Goal: Complete application form: Complete application form

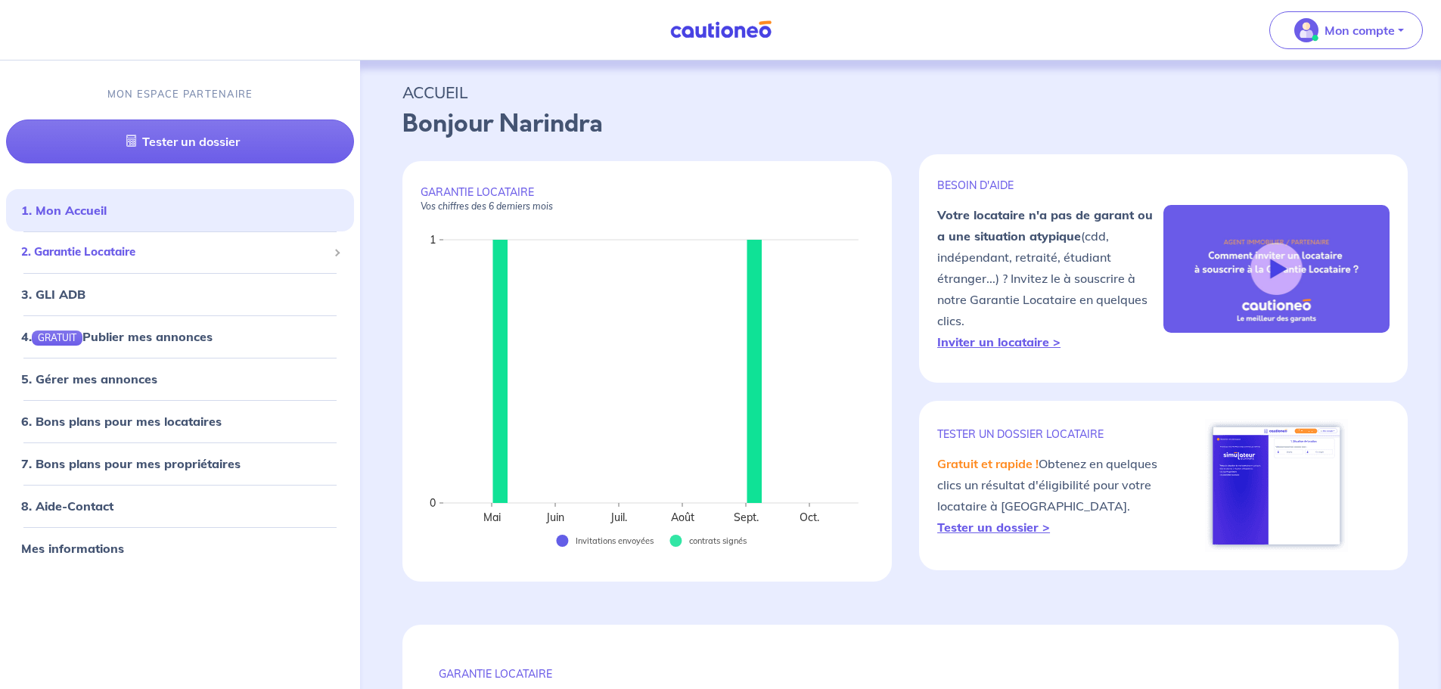
click at [99, 250] on span "2. Garantie Locataire" at bounding box center [174, 252] width 306 height 17
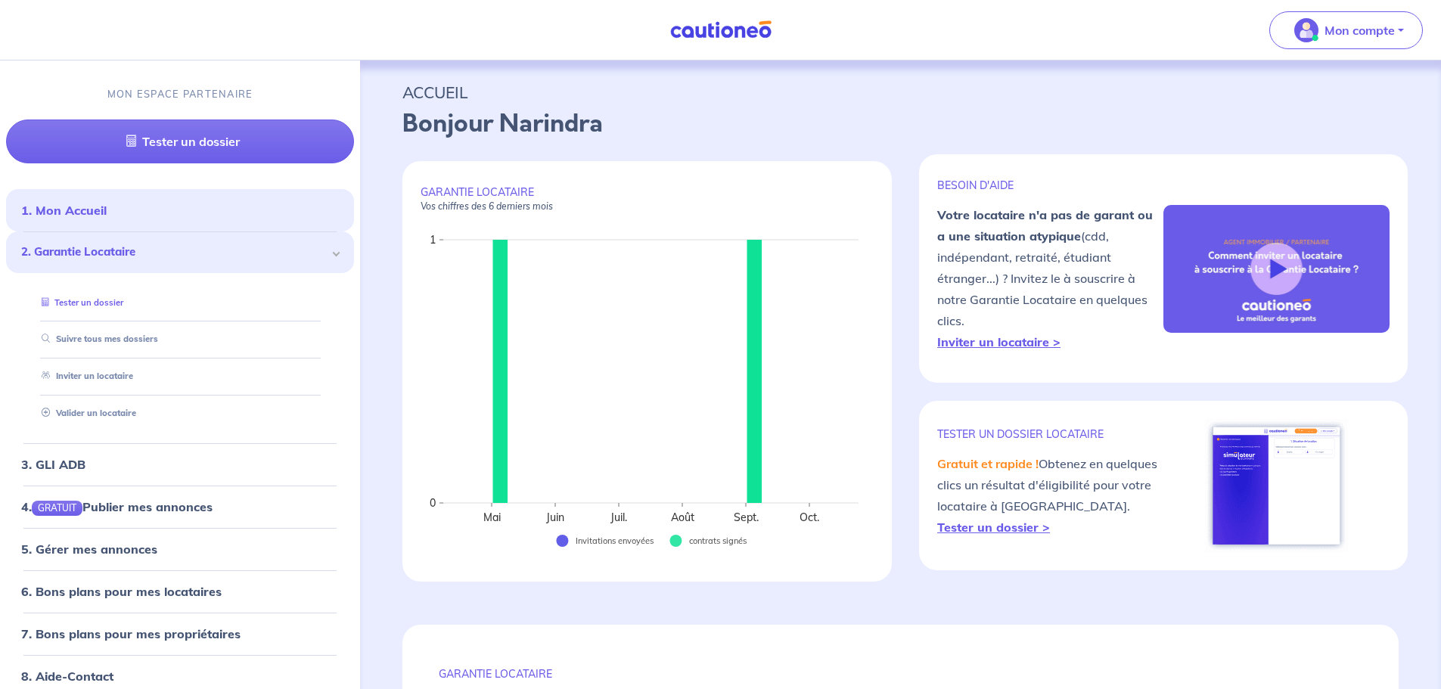
click at [117, 303] on link "Tester un dossier" at bounding box center [80, 302] width 88 height 11
click at [104, 216] on link "1. Mon Accueil" at bounding box center [62, 210] width 83 height 15
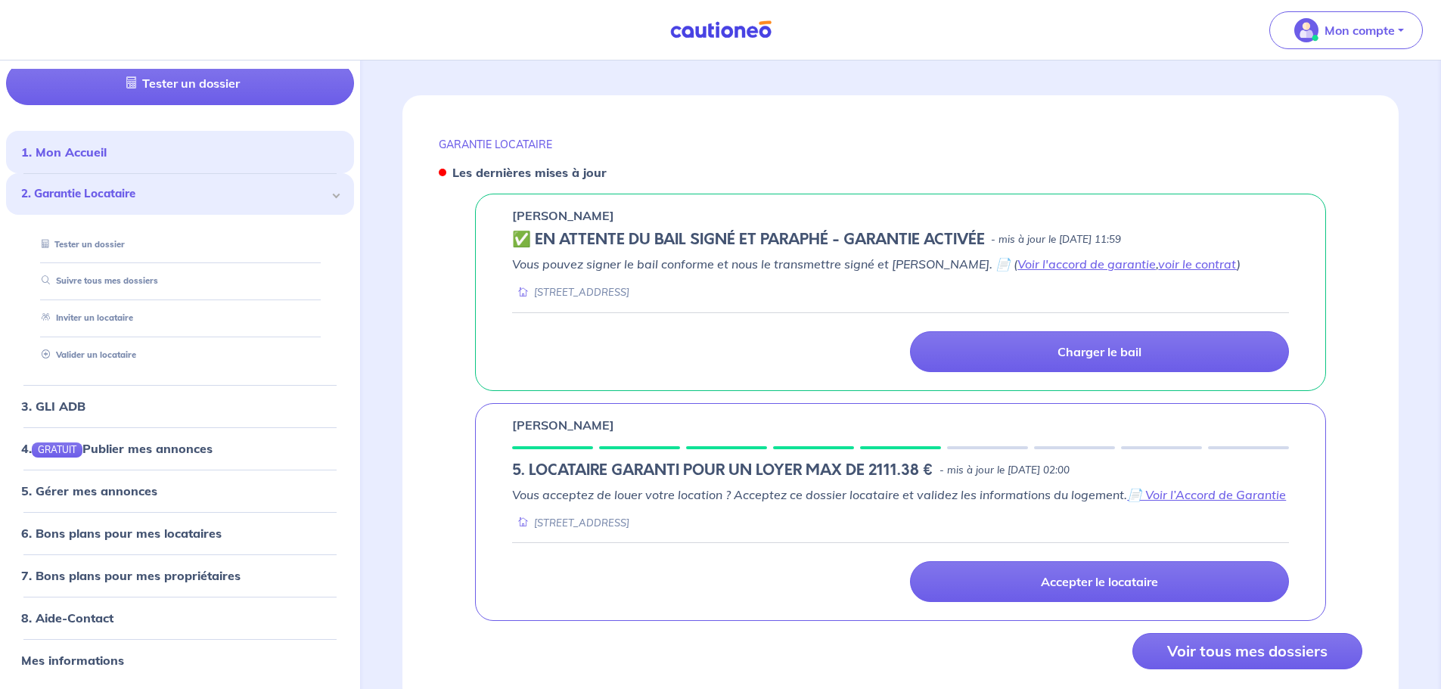
scroll to position [589, 0]
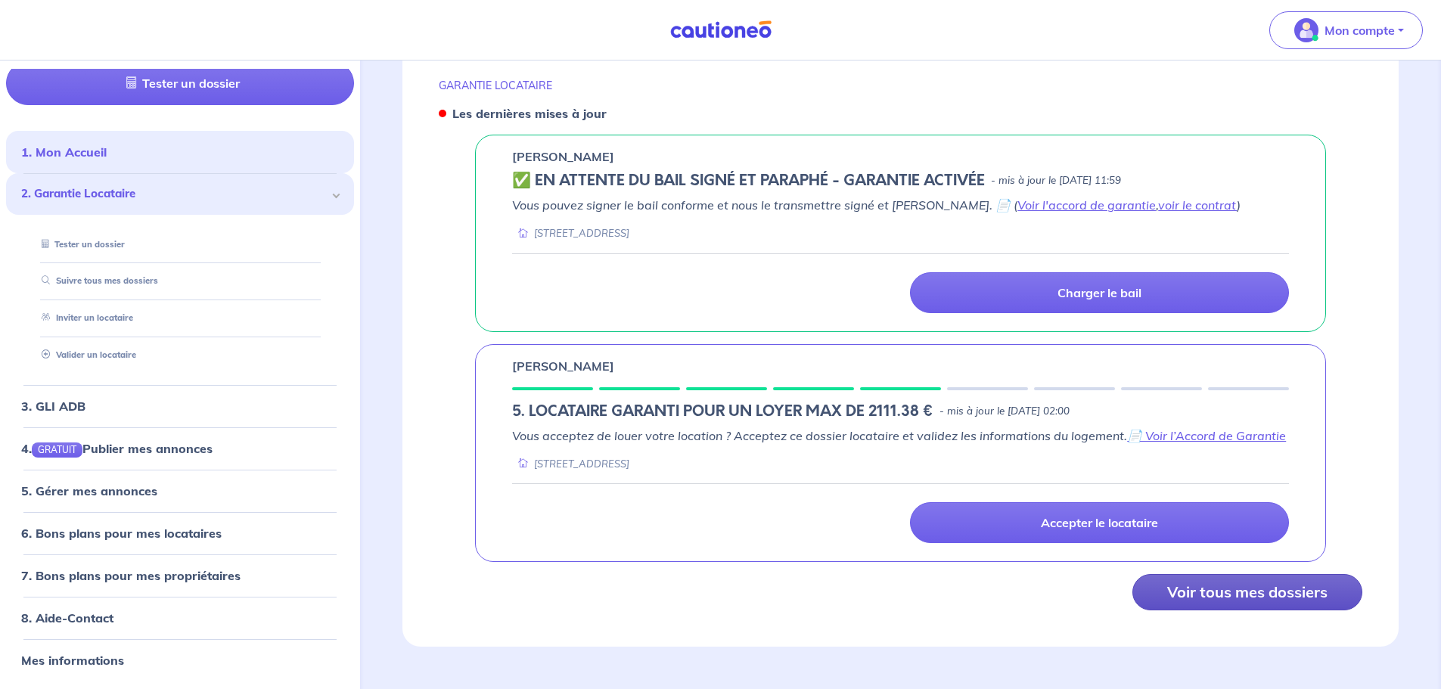
click at [1233, 589] on button "Voir tous mes dossiers" at bounding box center [1248, 592] width 230 height 36
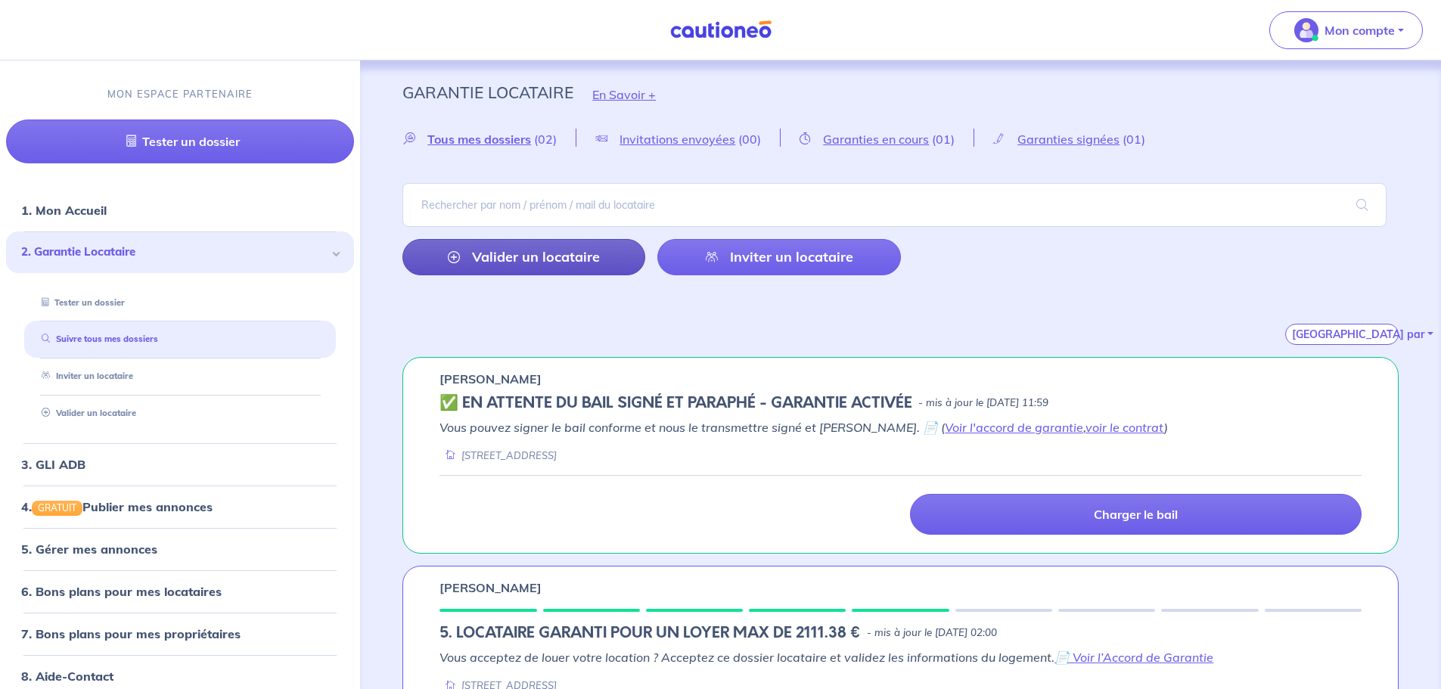
click at [535, 265] on link "Valider un locataire" at bounding box center [524, 257] width 243 height 36
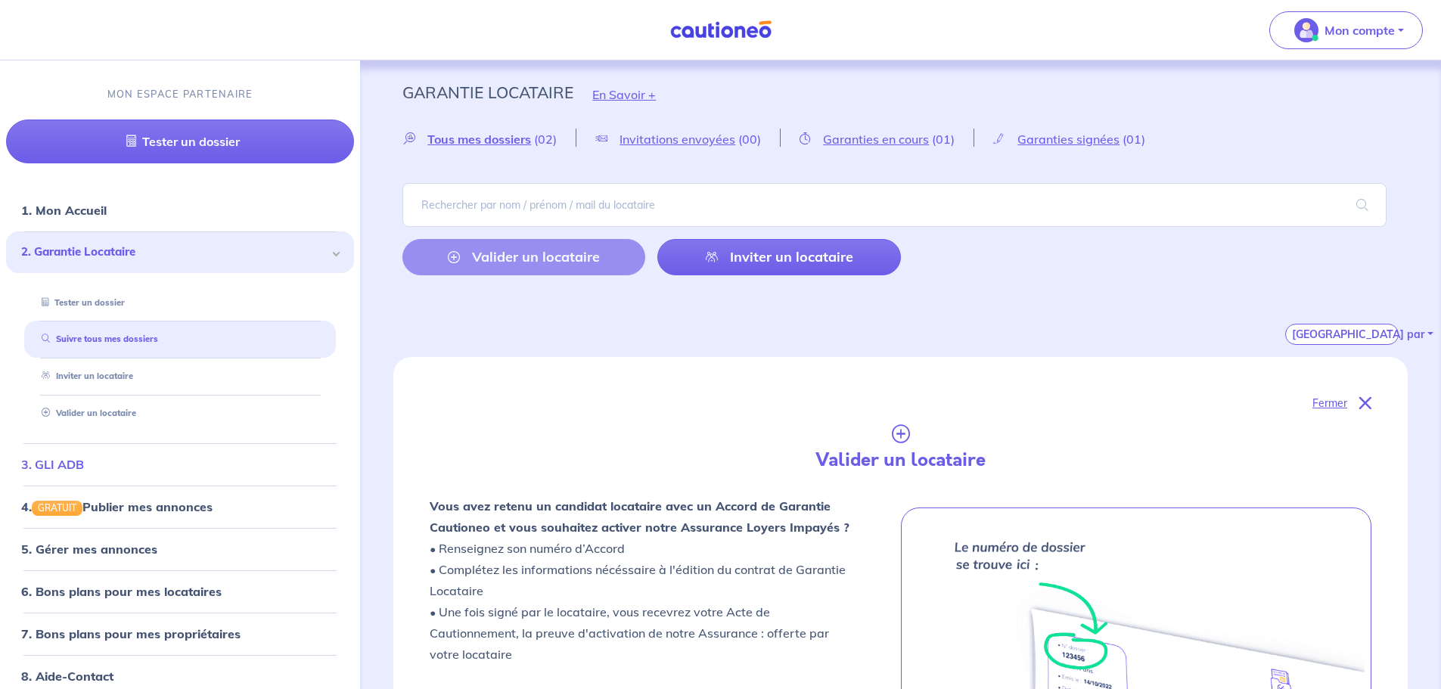
scroll to position [58, 0]
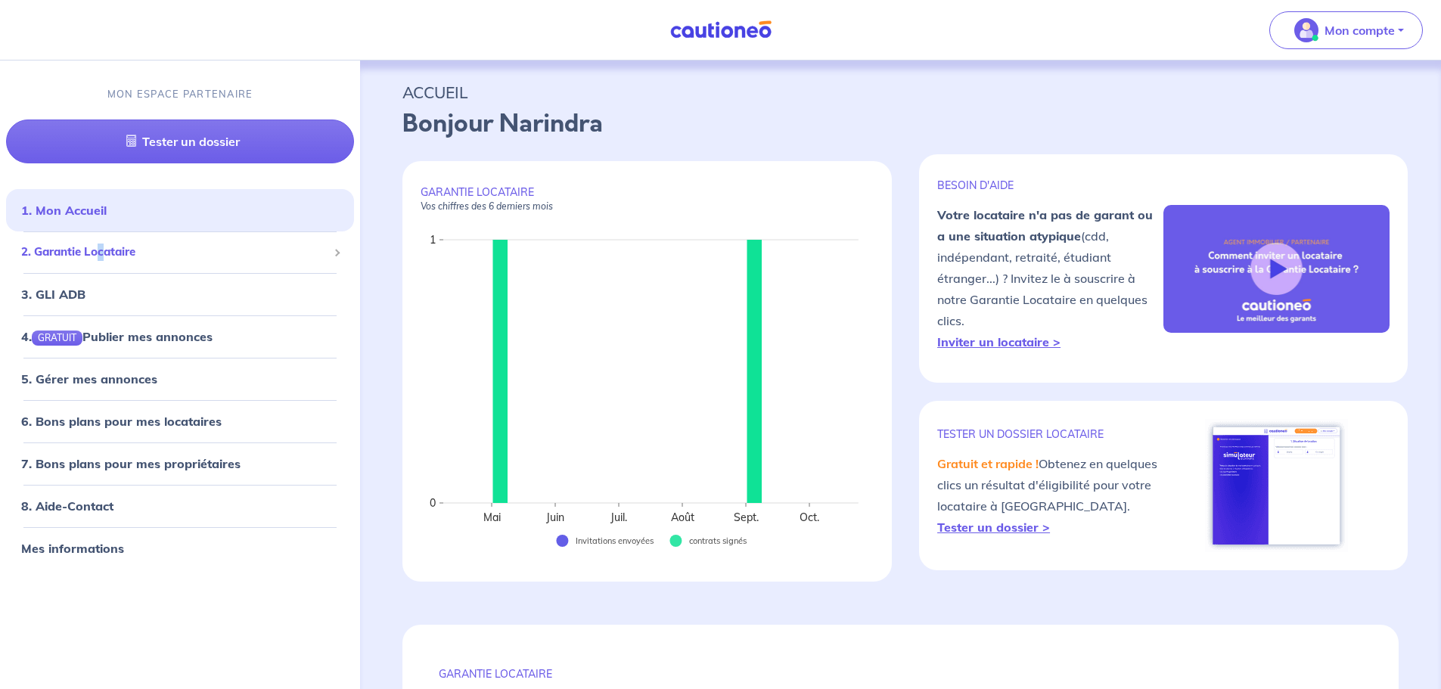
click at [103, 246] on span "2. Garantie Locataire" at bounding box center [174, 252] width 306 height 17
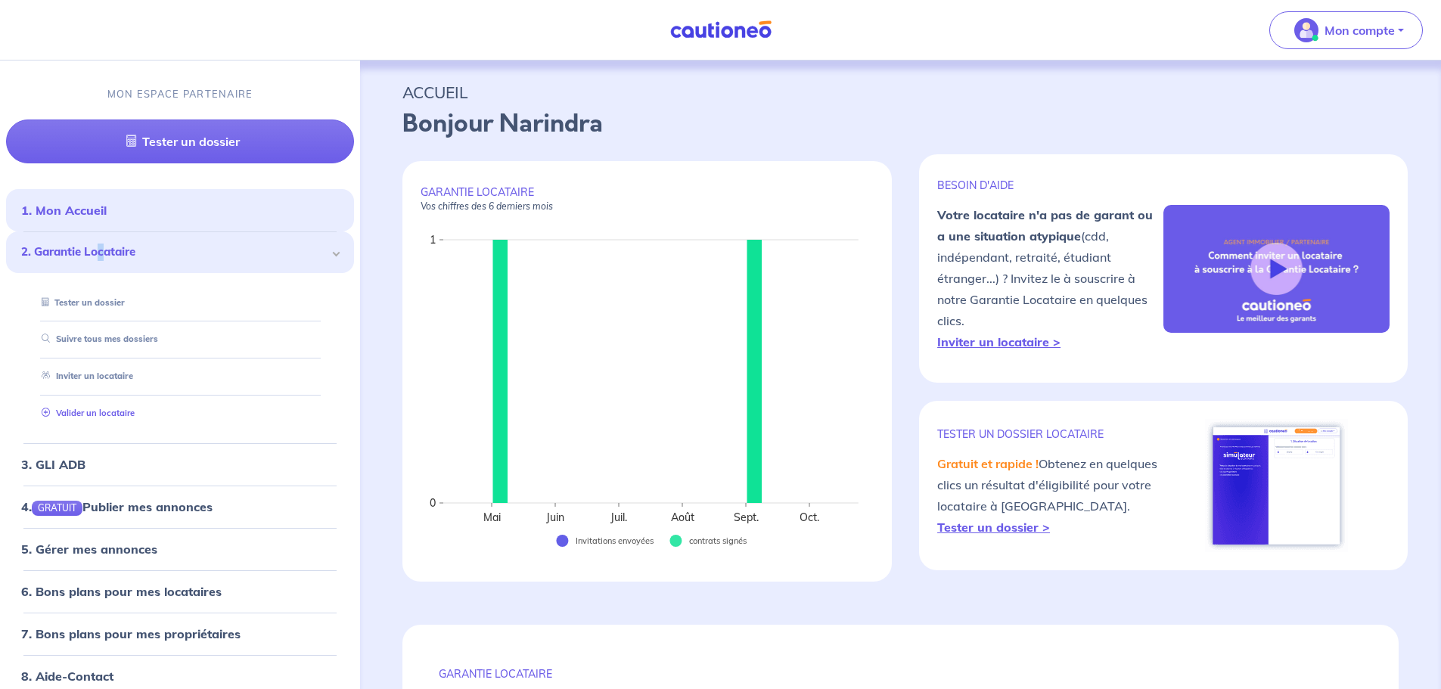
click at [103, 412] on link "Valider un locataire" at bounding box center [85, 413] width 99 height 11
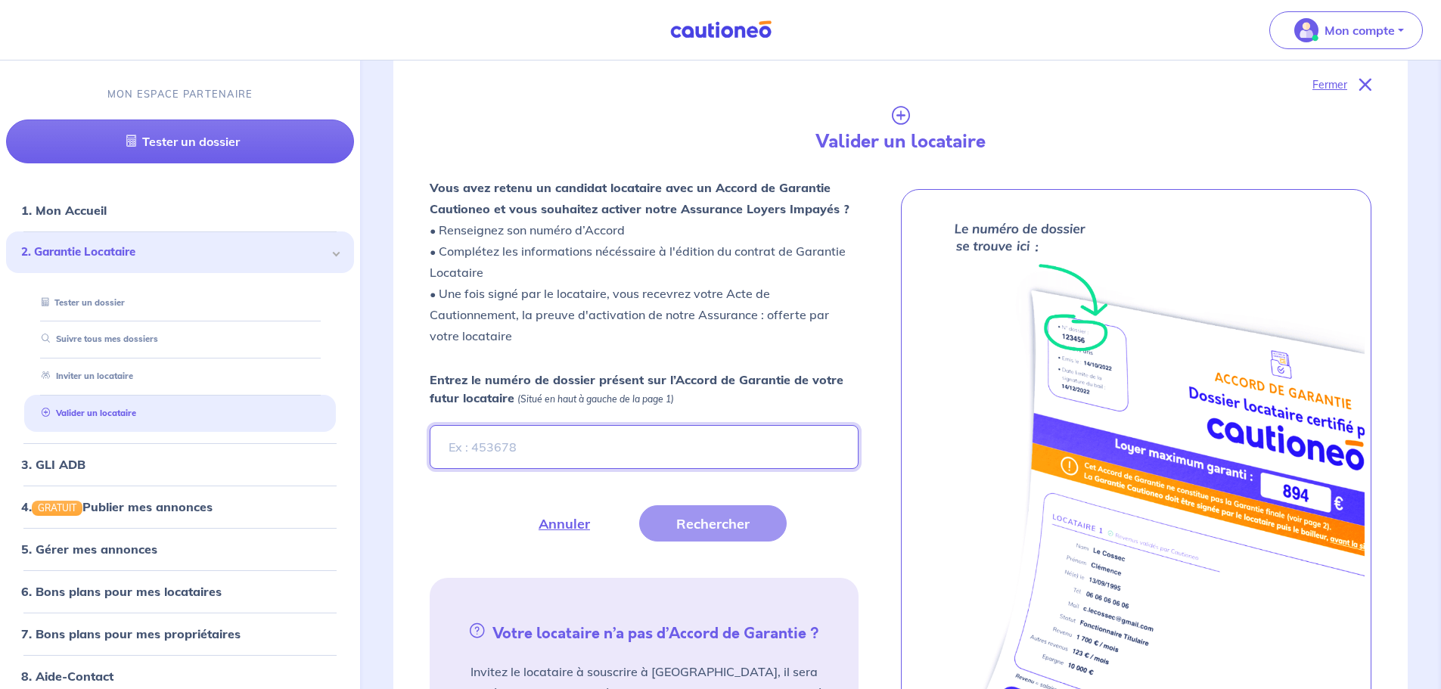
scroll to position [345, 0]
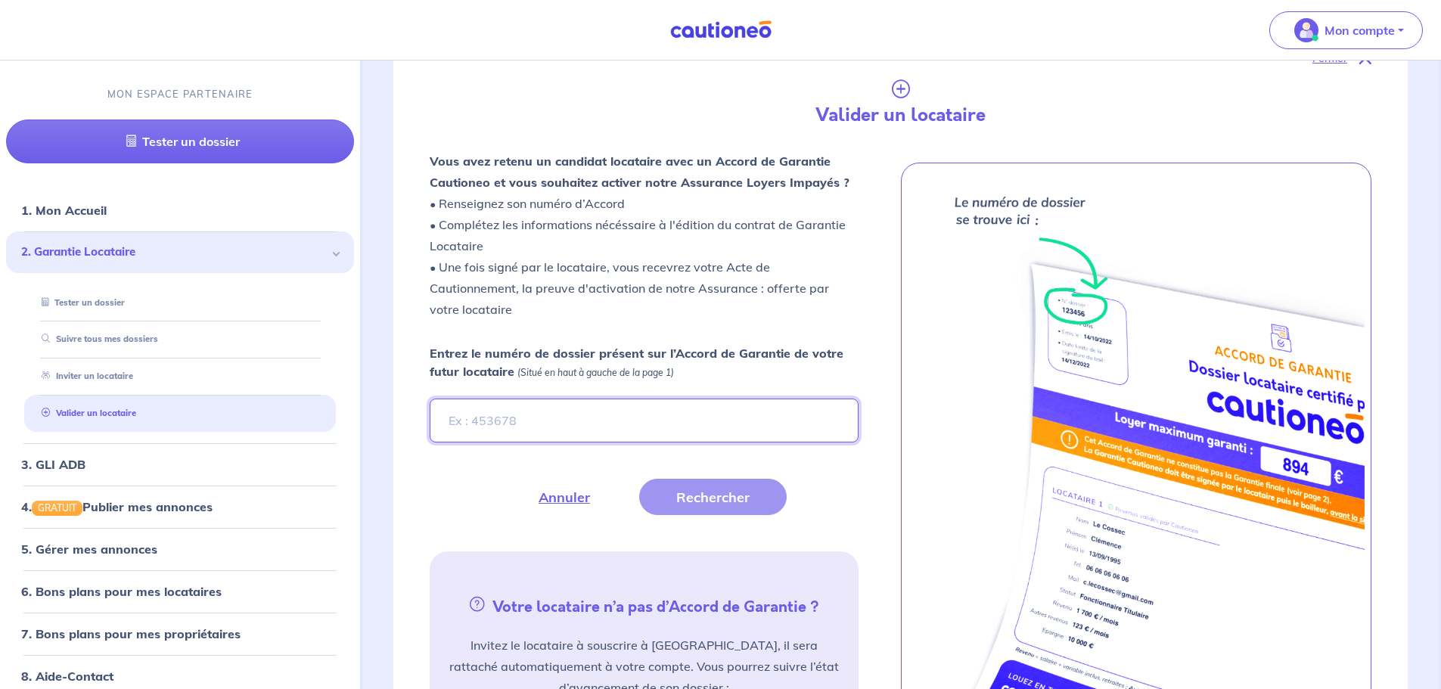
click at [477, 427] on input "Entrez le numéro de dossier présent sur l’Accord de Garantie de votre futur loc…" at bounding box center [644, 421] width 428 height 44
paste input "6zOBK3"
type input "6zOBK3"
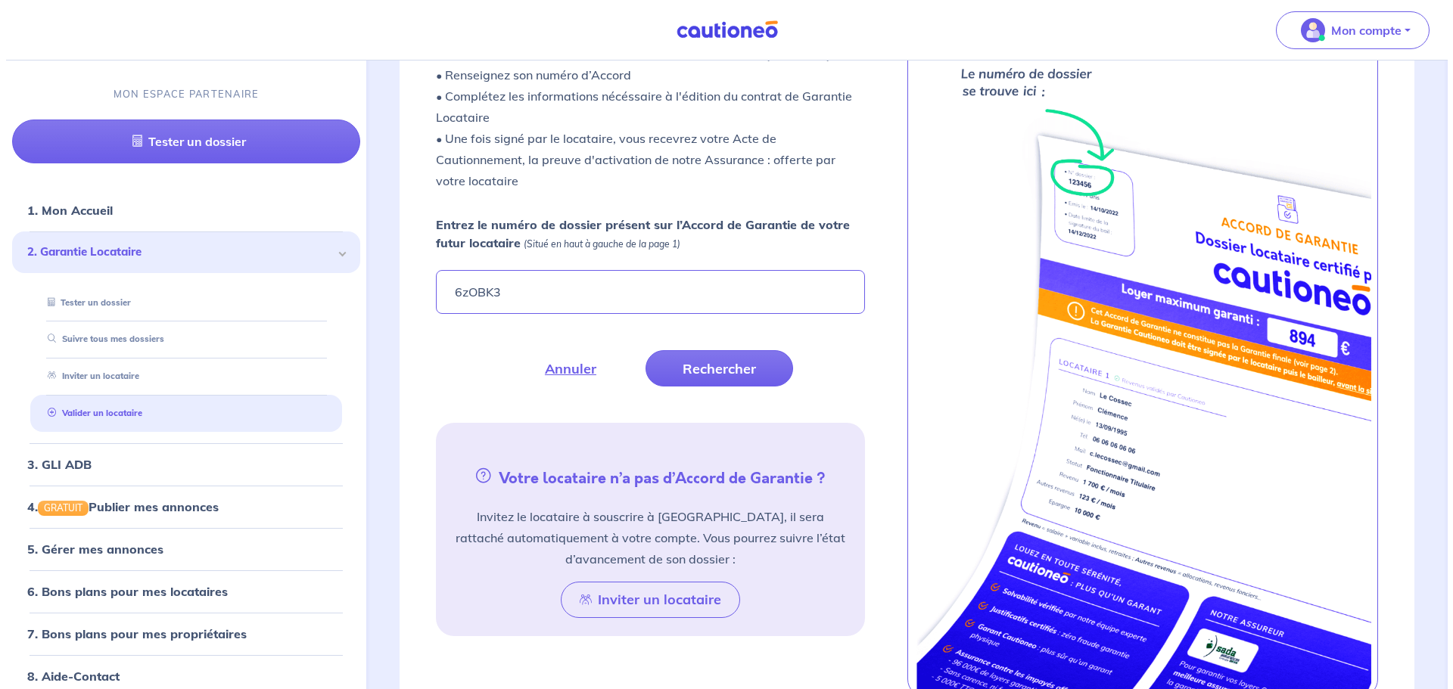
scroll to position [496, 0]
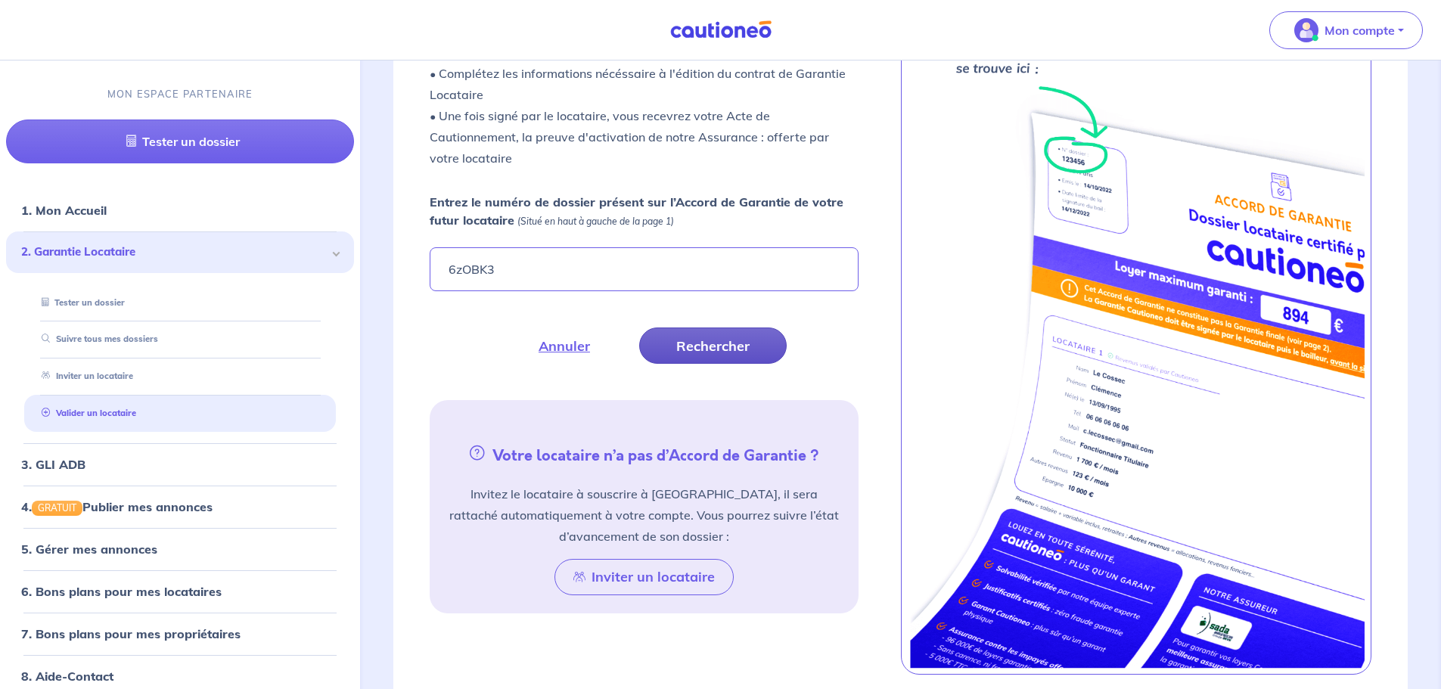
click at [706, 328] on button "Rechercher" at bounding box center [713, 346] width 148 height 36
click at [701, 337] on button "Rechercher" at bounding box center [713, 346] width 148 height 36
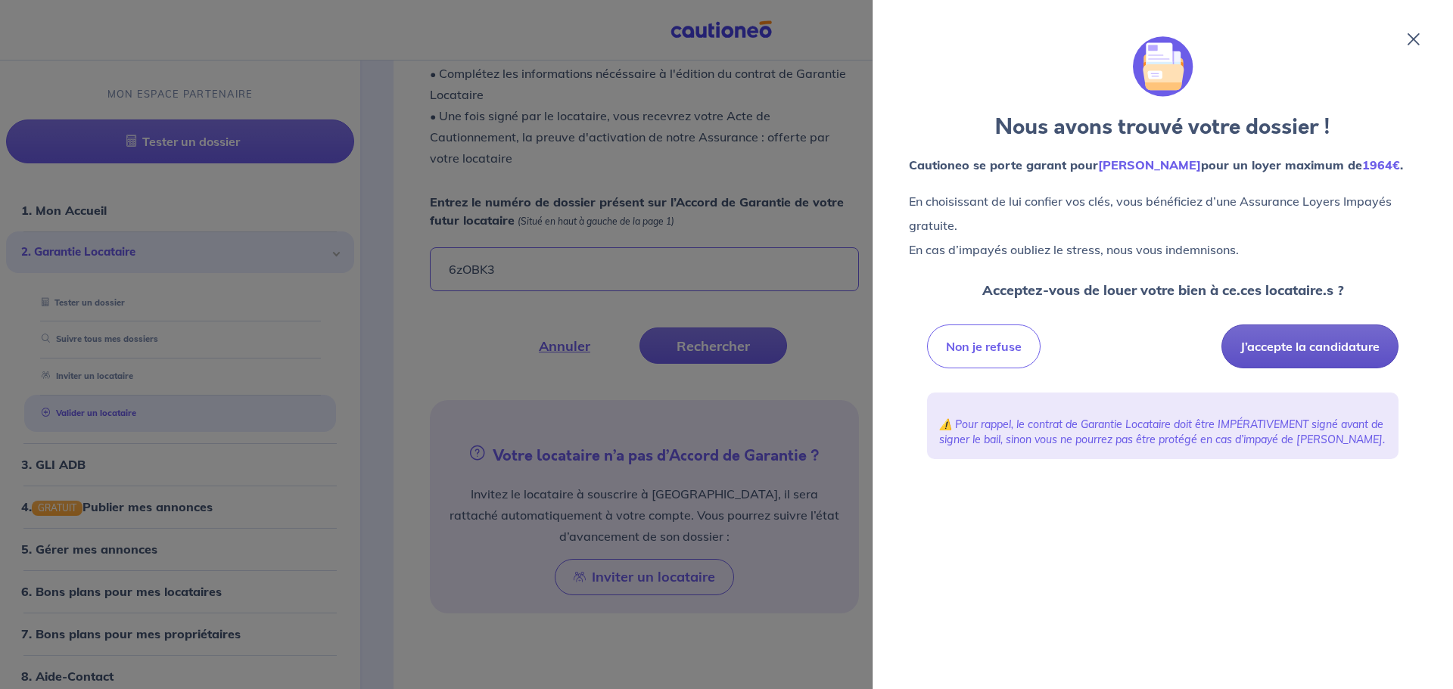
click at [1276, 346] on button "J’accepte la candidature" at bounding box center [1309, 347] width 177 height 44
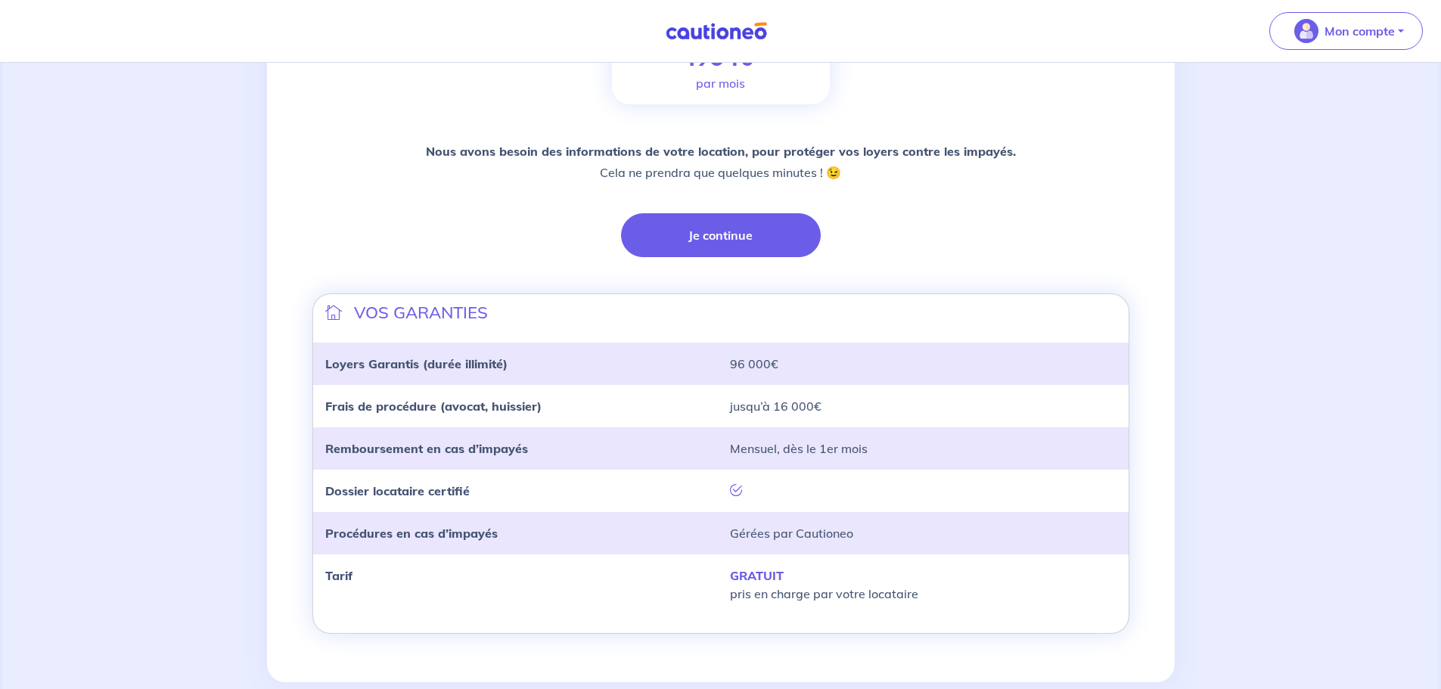
scroll to position [303, 0]
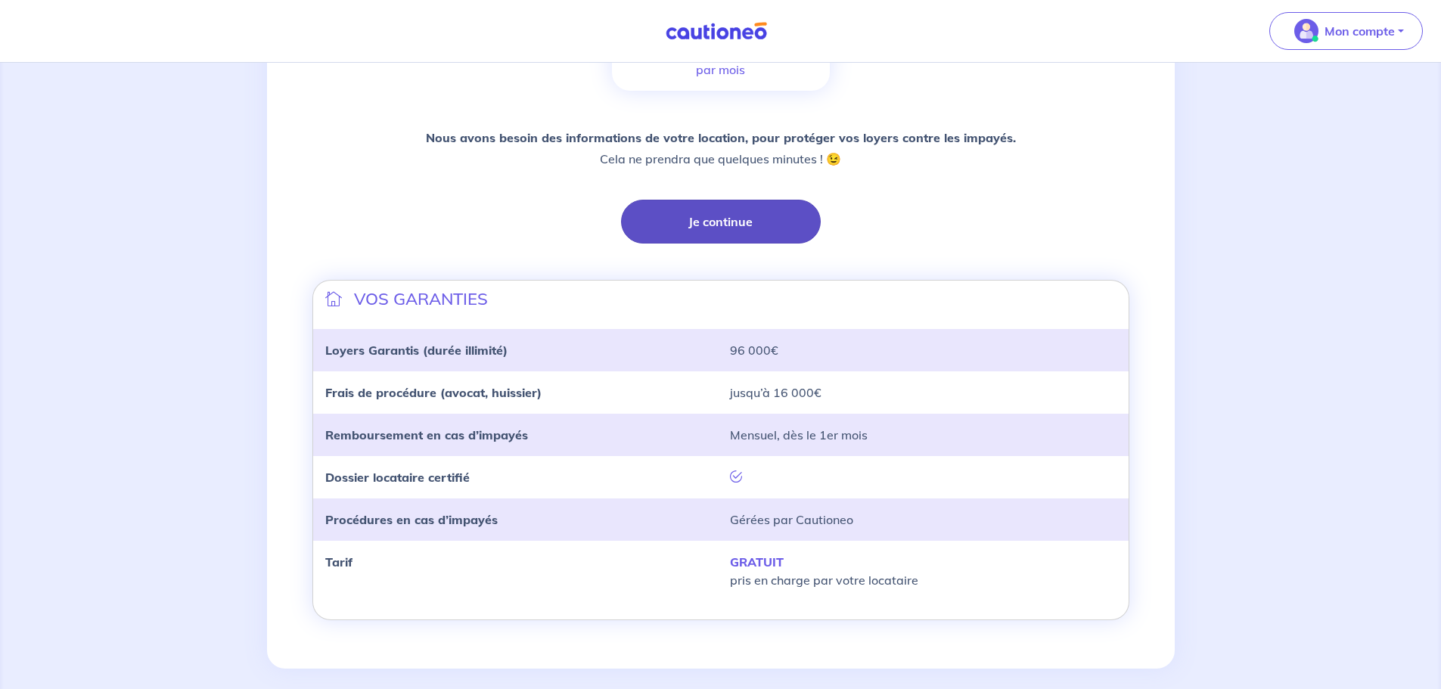
click at [731, 228] on button "Je continue" at bounding box center [721, 222] width 200 height 44
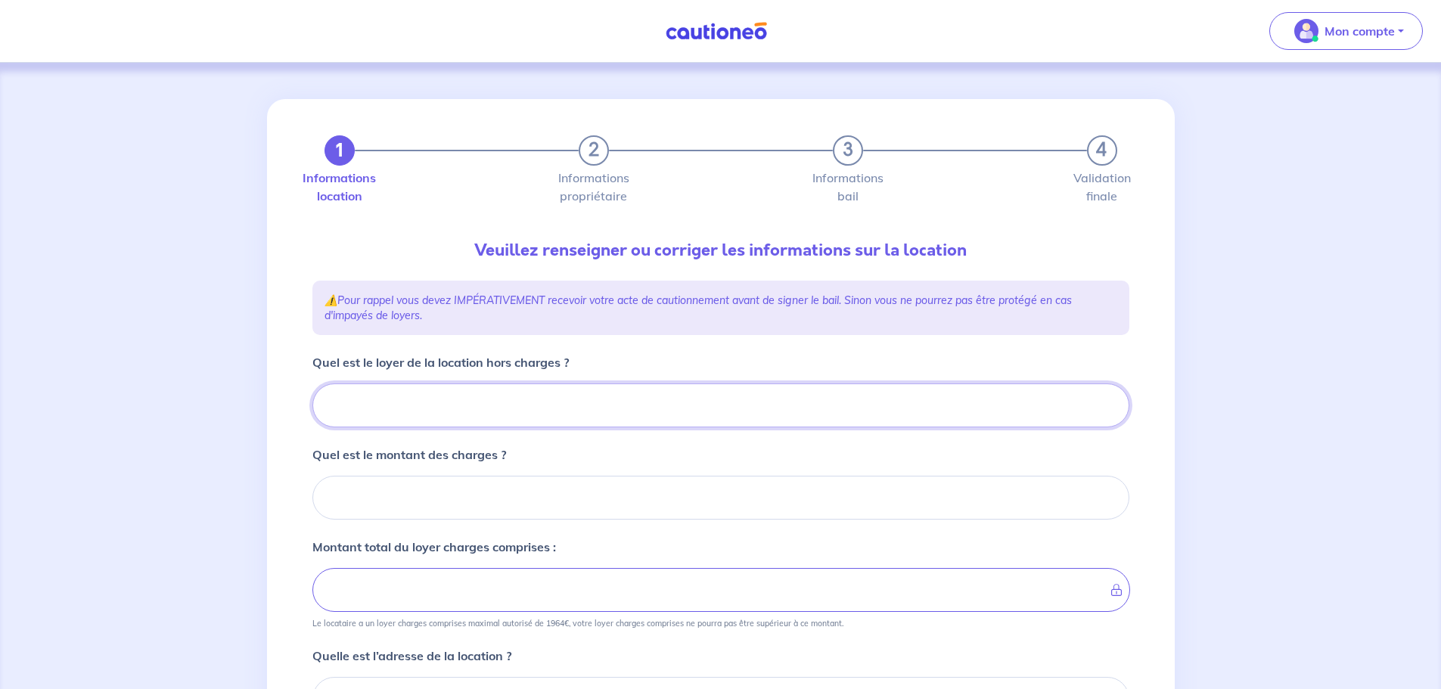
click at [375, 410] on input "Quel est le loyer de la location hors charges ?" at bounding box center [721, 406] width 817 height 44
type input "79"
type input "799"
click at [437, 500] on input "Quel est le montant des charges ?" at bounding box center [721, 498] width 817 height 44
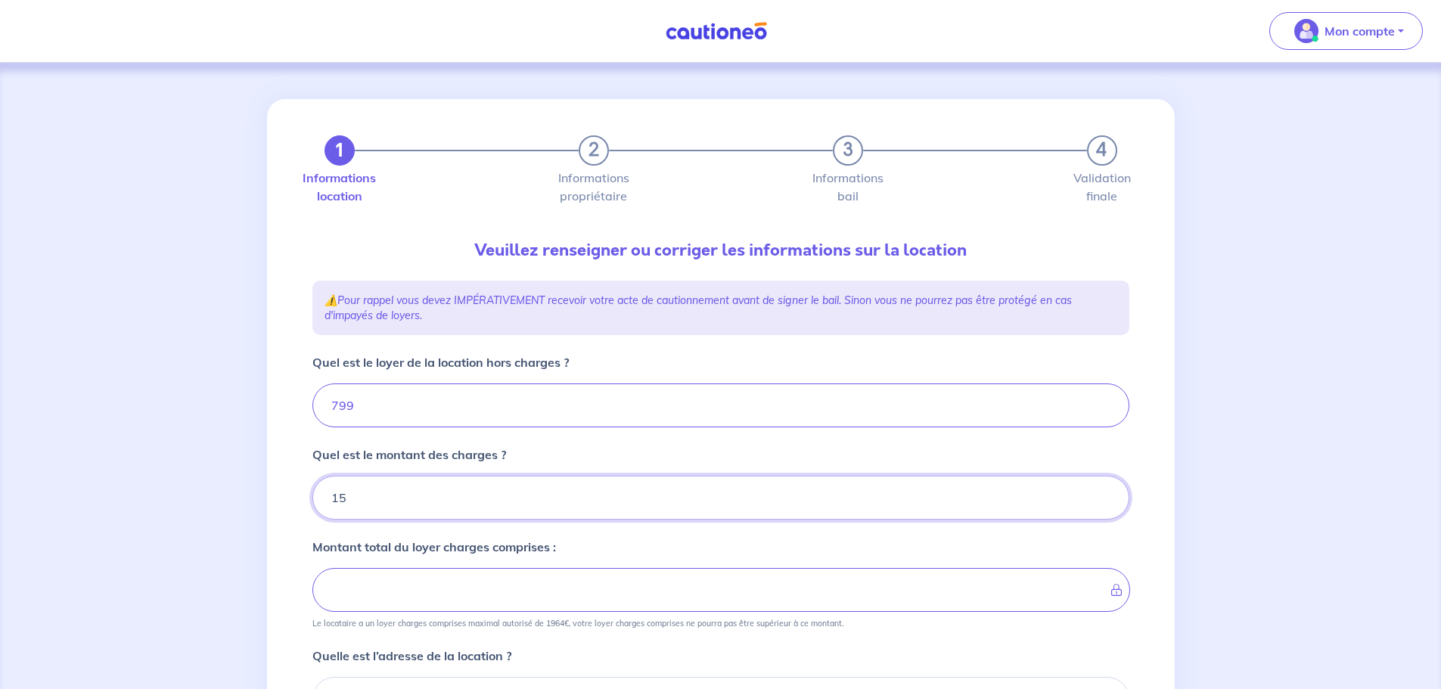
type input "150"
type input "949"
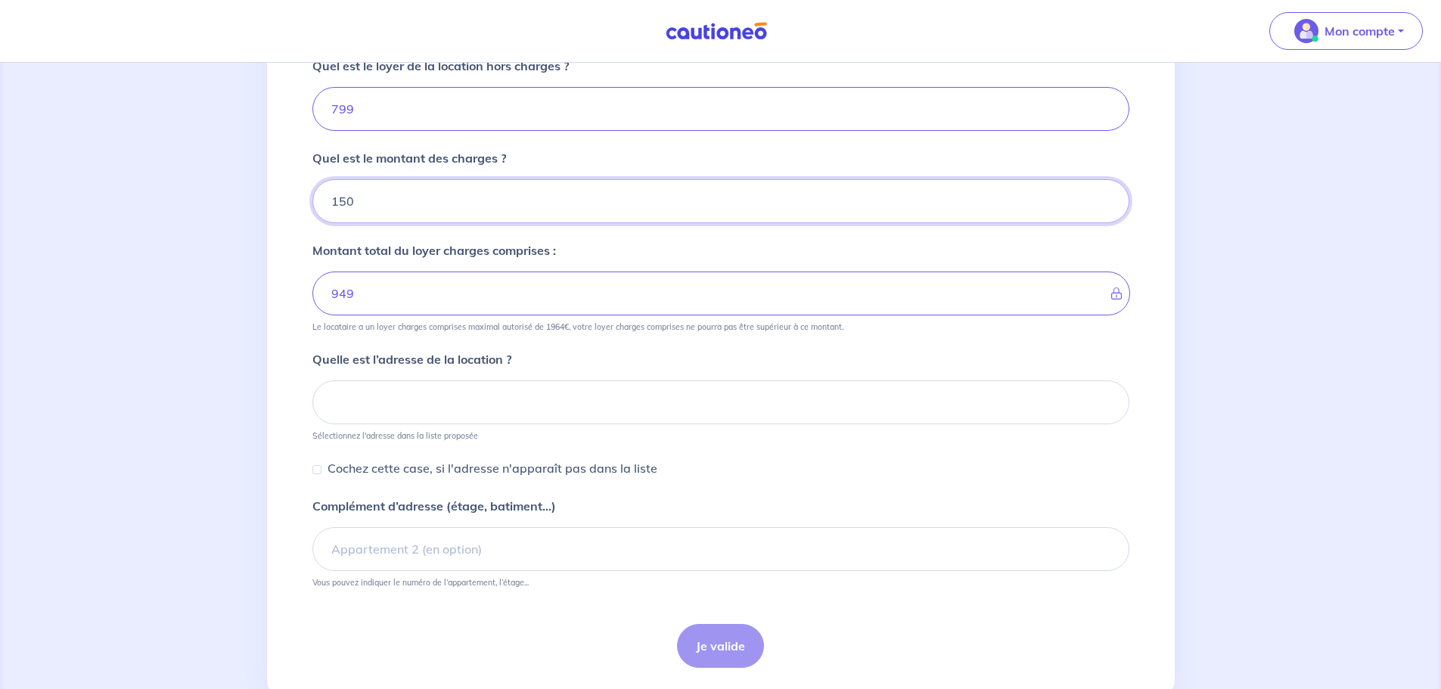
scroll to position [342, 0]
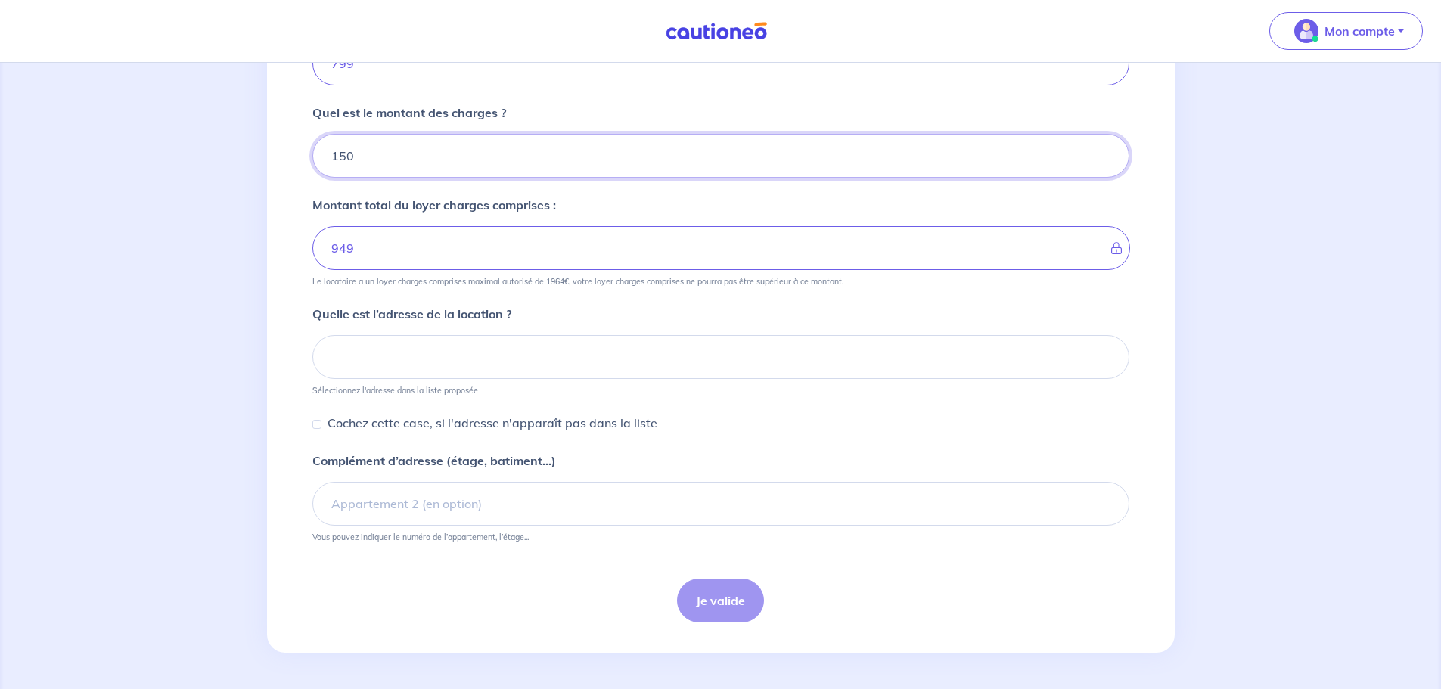
type input "150"
click at [447, 365] on input at bounding box center [721, 357] width 817 height 44
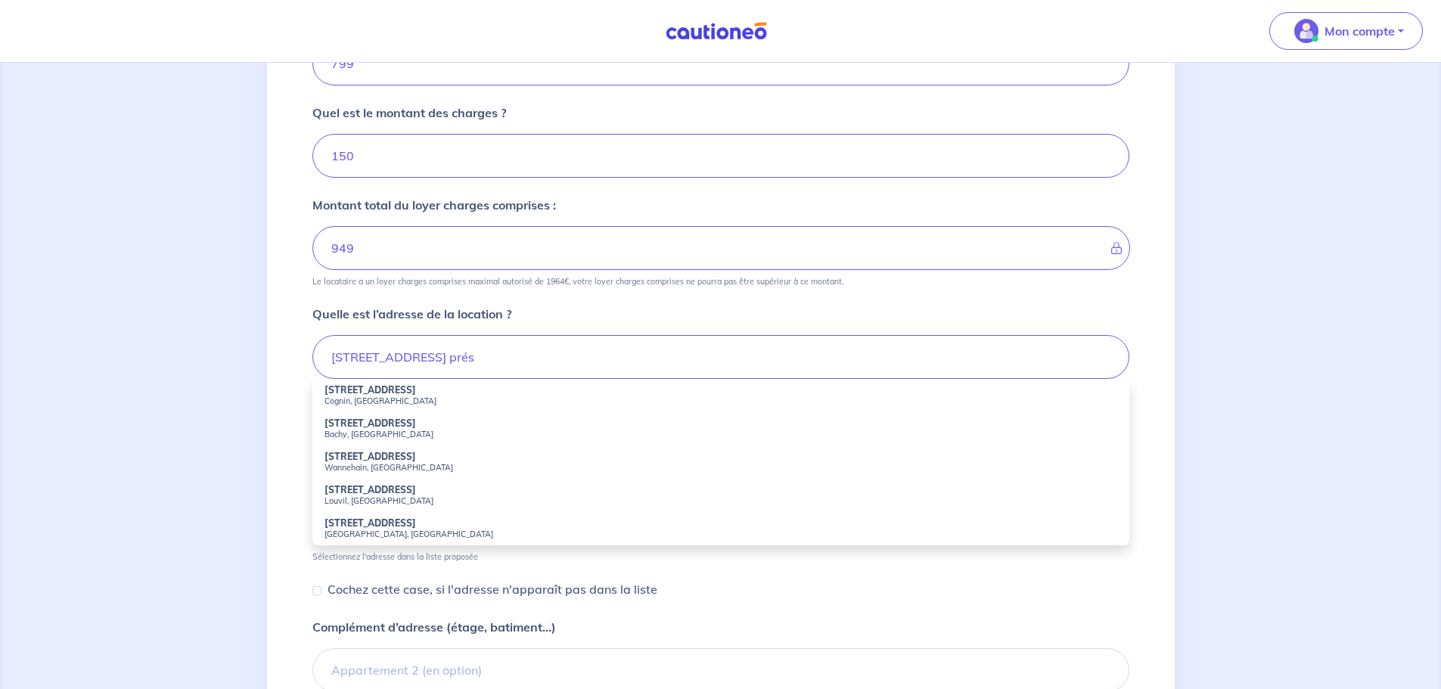
click at [370, 393] on strong "60 Allée des Hauts Prés" at bounding box center [371, 389] width 92 height 11
type input "60 Allée des Hauts Prés, Cognin, France"
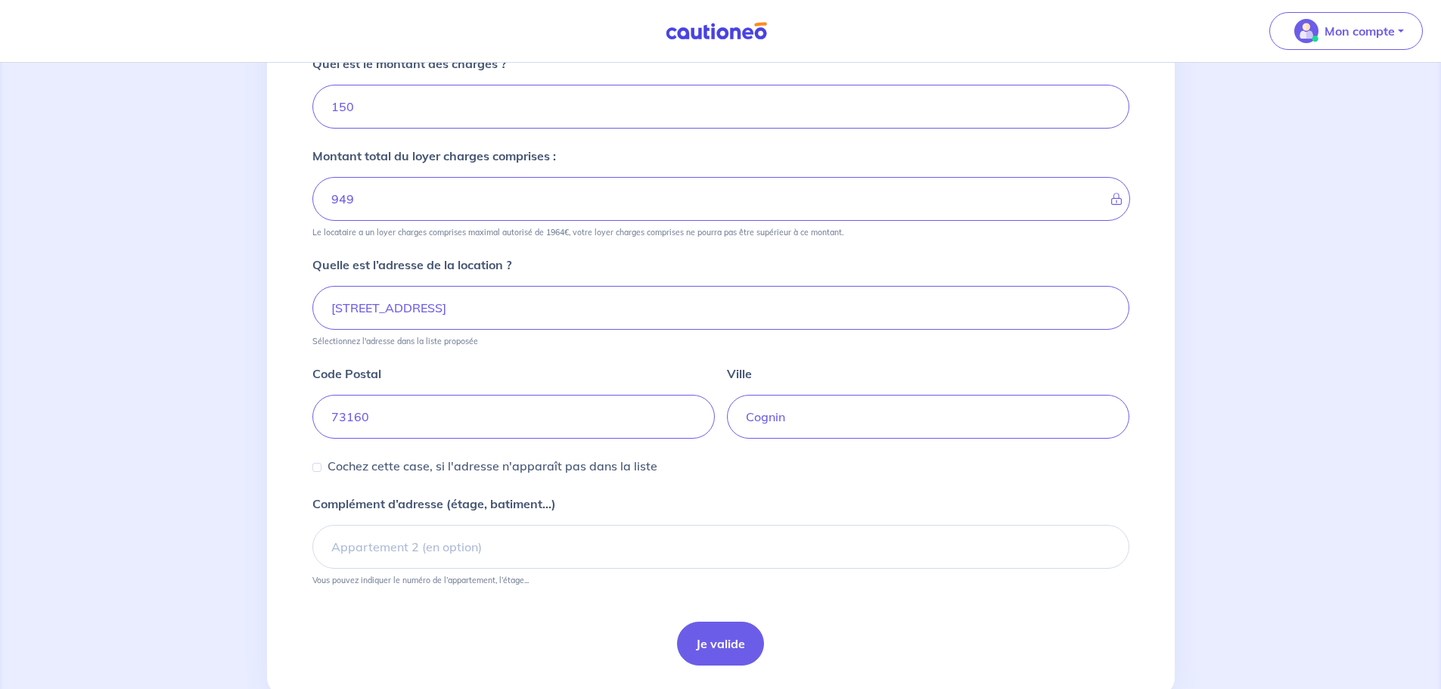
scroll to position [434, 0]
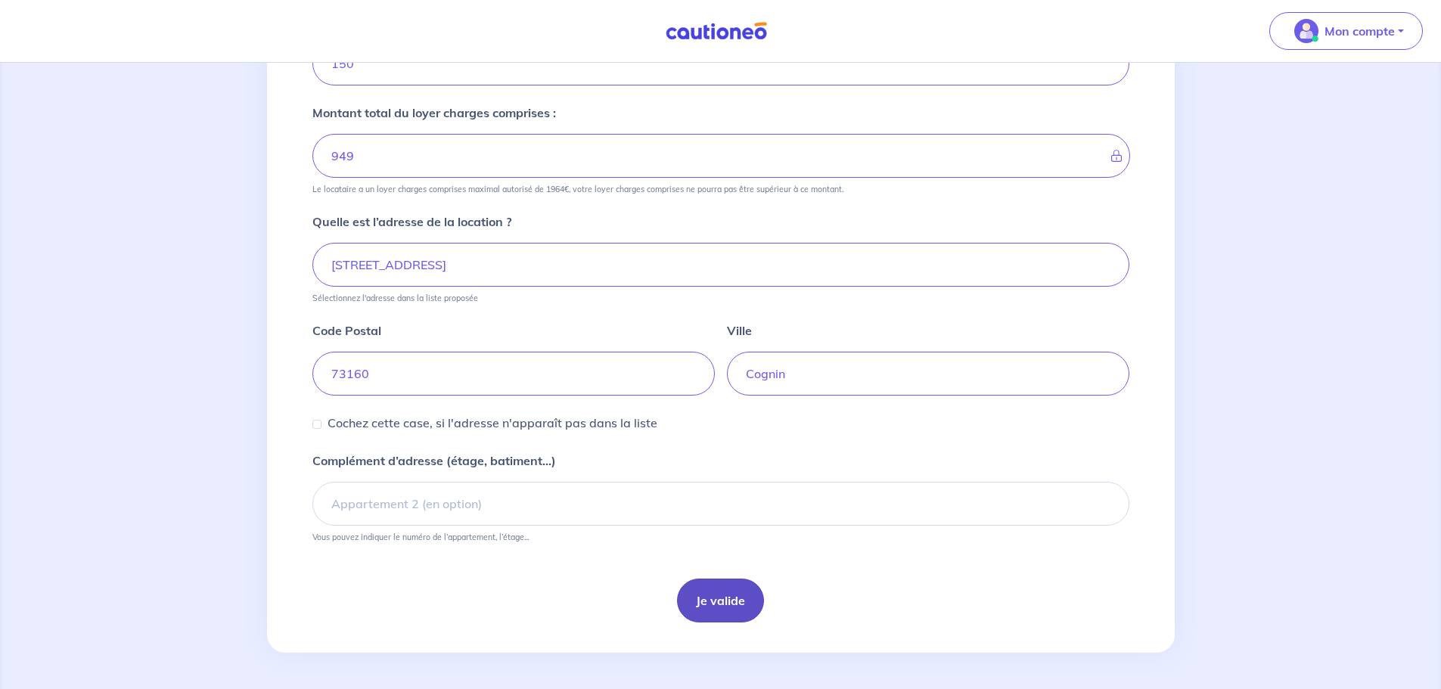
click at [723, 589] on button "Je valide" at bounding box center [720, 601] width 87 height 44
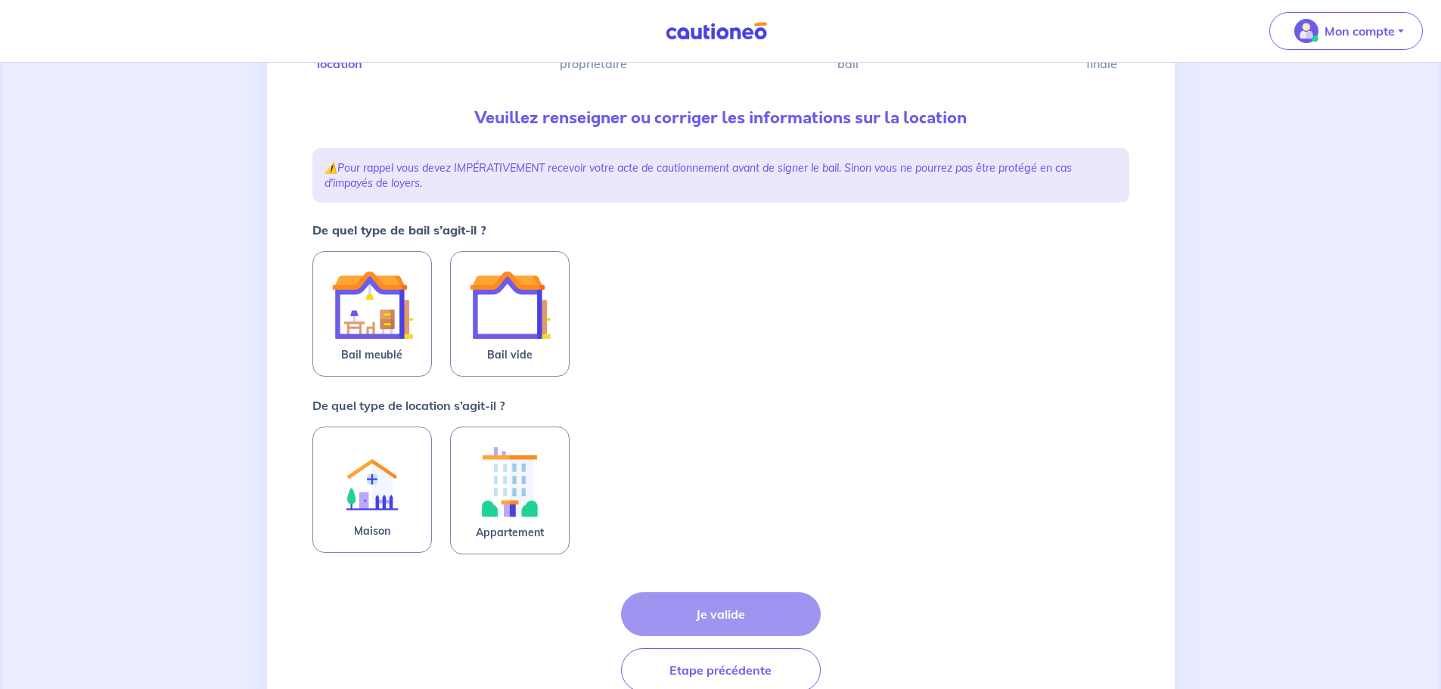
scroll to position [151, 0]
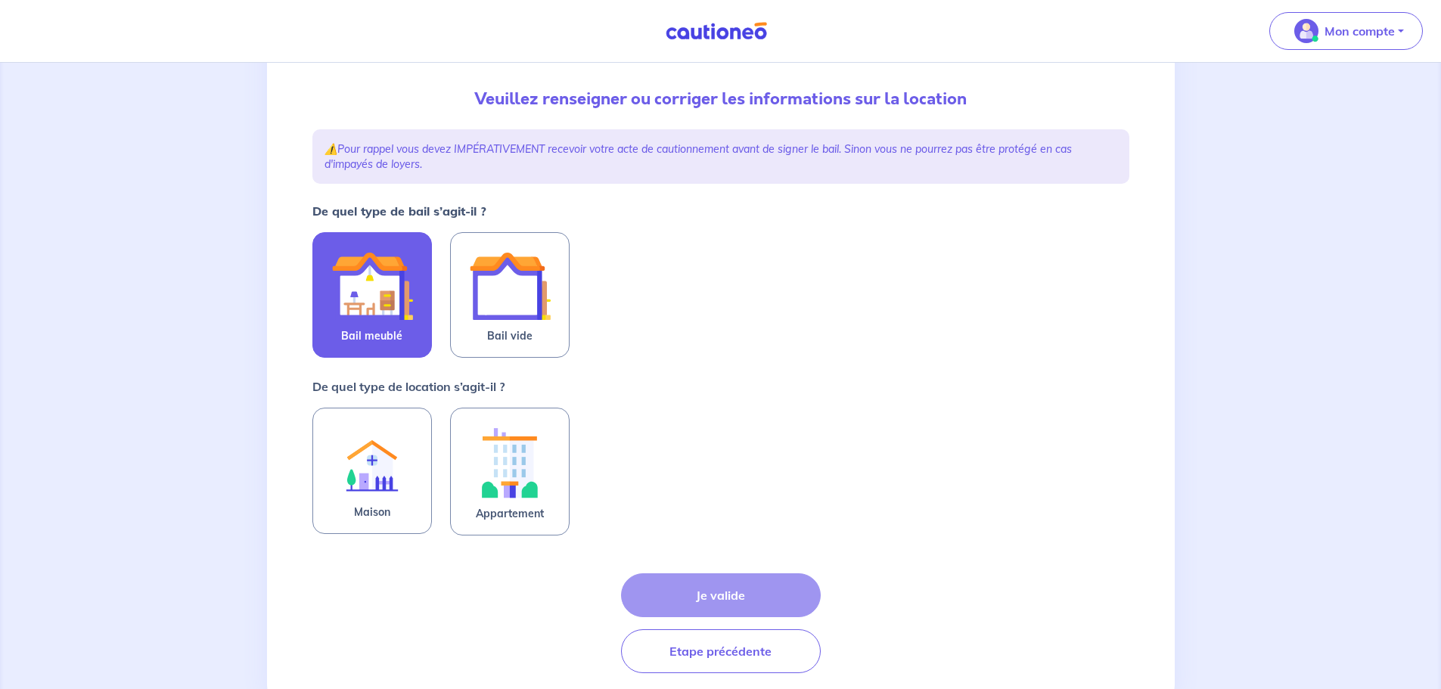
click at [373, 324] on img at bounding box center [372, 286] width 82 height 82
click at [0, 0] on input "Bail meublé" at bounding box center [0, 0] width 0 height 0
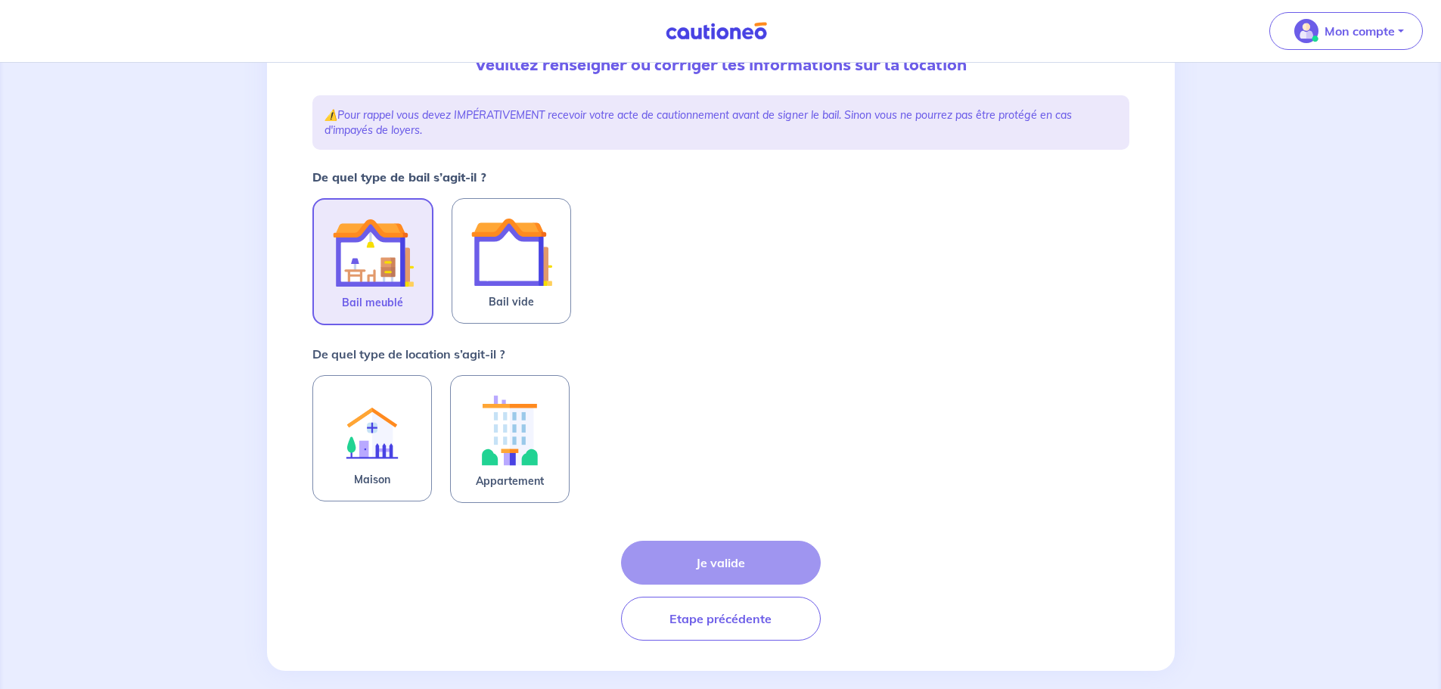
scroll to position [204, 0]
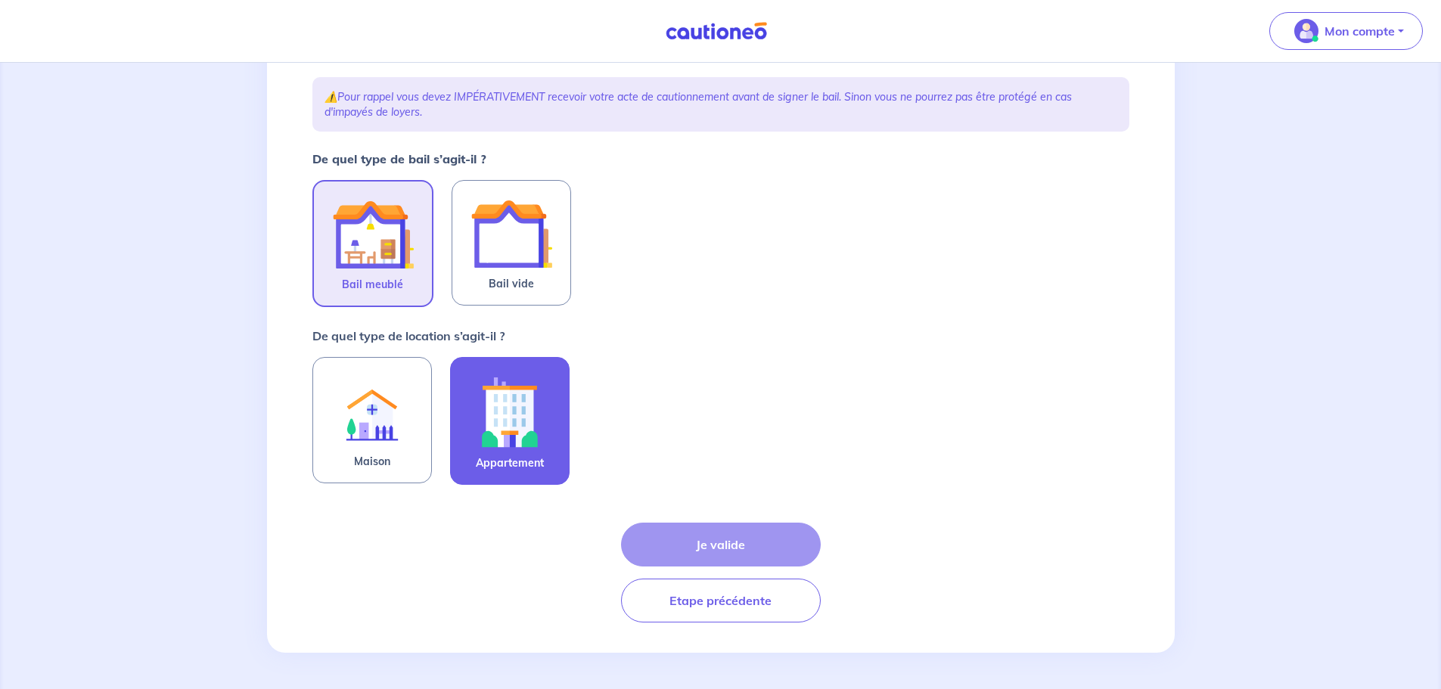
click at [493, 412] on img at bounding box center [510, 412] width 82 height 84
click at [0, 0] on input "Appartement" at bounding box center [0, 0] width 0 height 0
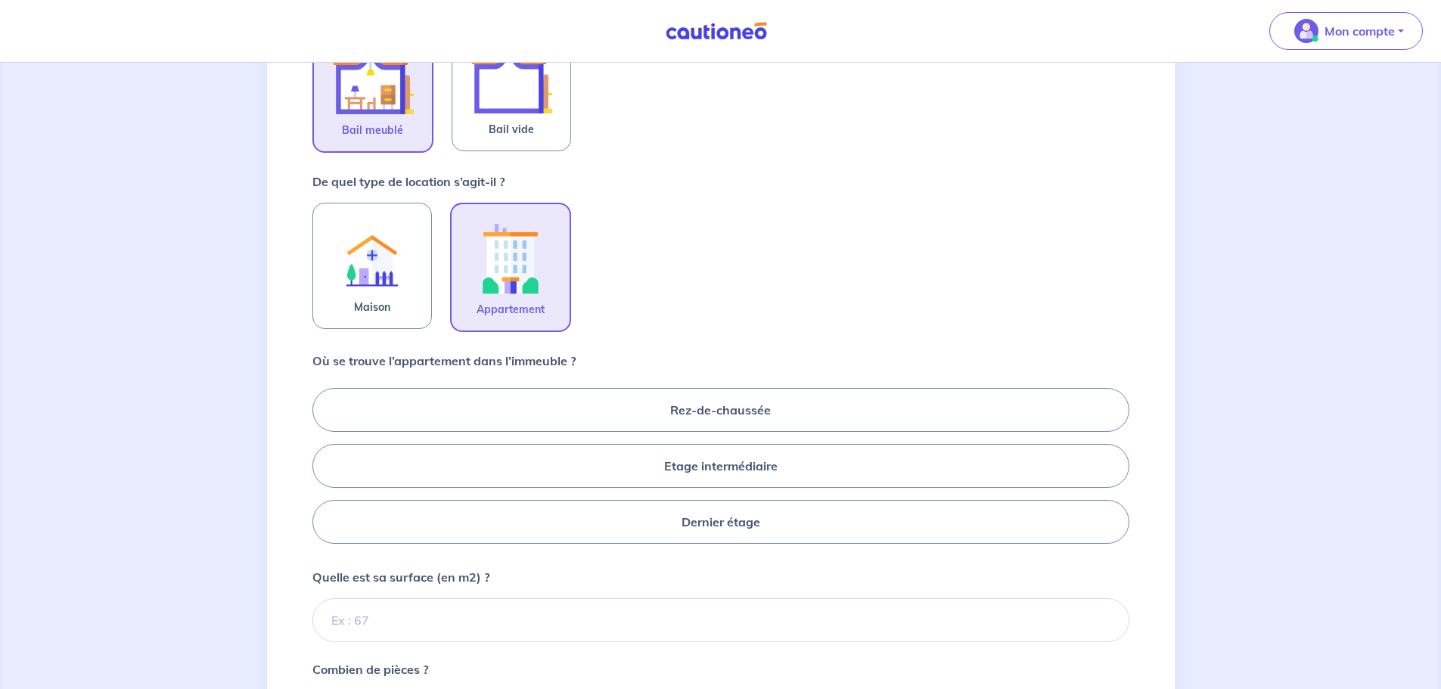
scroll to position [431, 0]
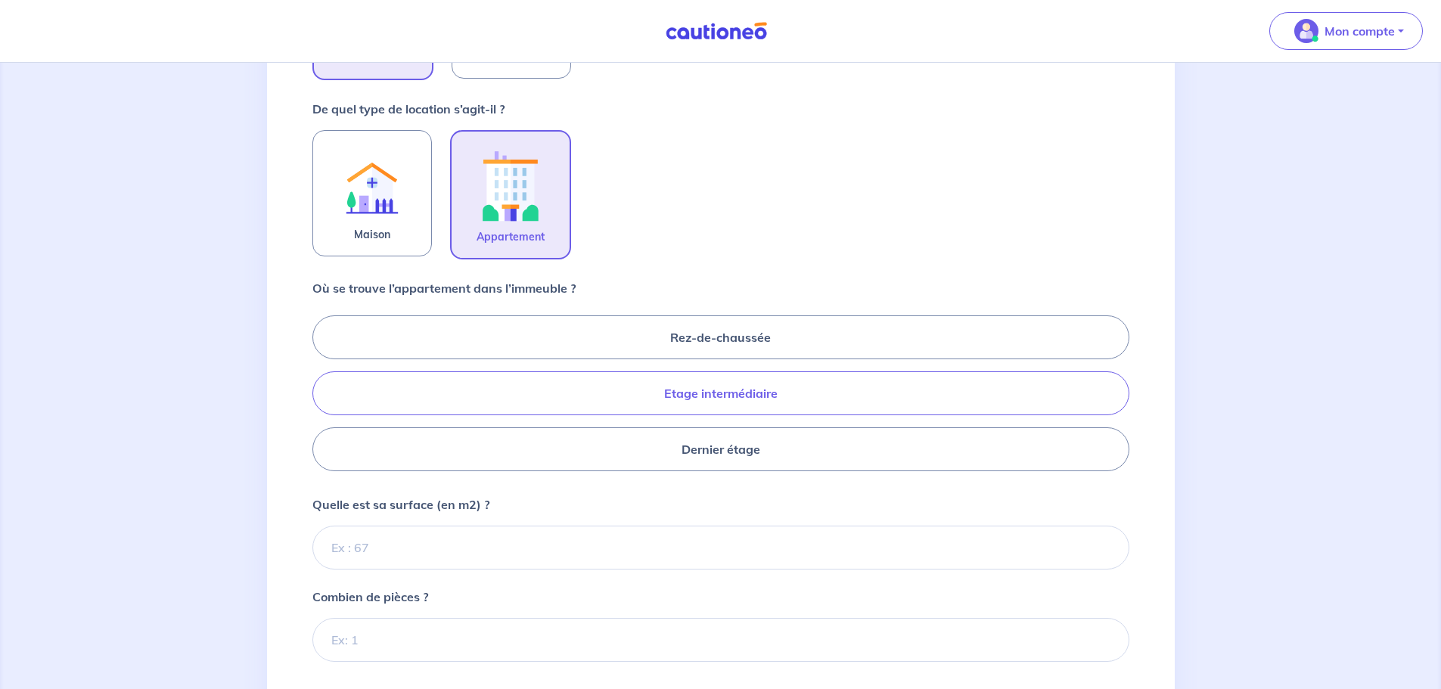
click at [715, 396] on label "Etage intermédiaire" at bounding box center [721, 394] width 817 height 44
click at [322, 396] on input "Etage intermédiaire" at bounding box center [318, 393] width 10 height 10
radio input "true"
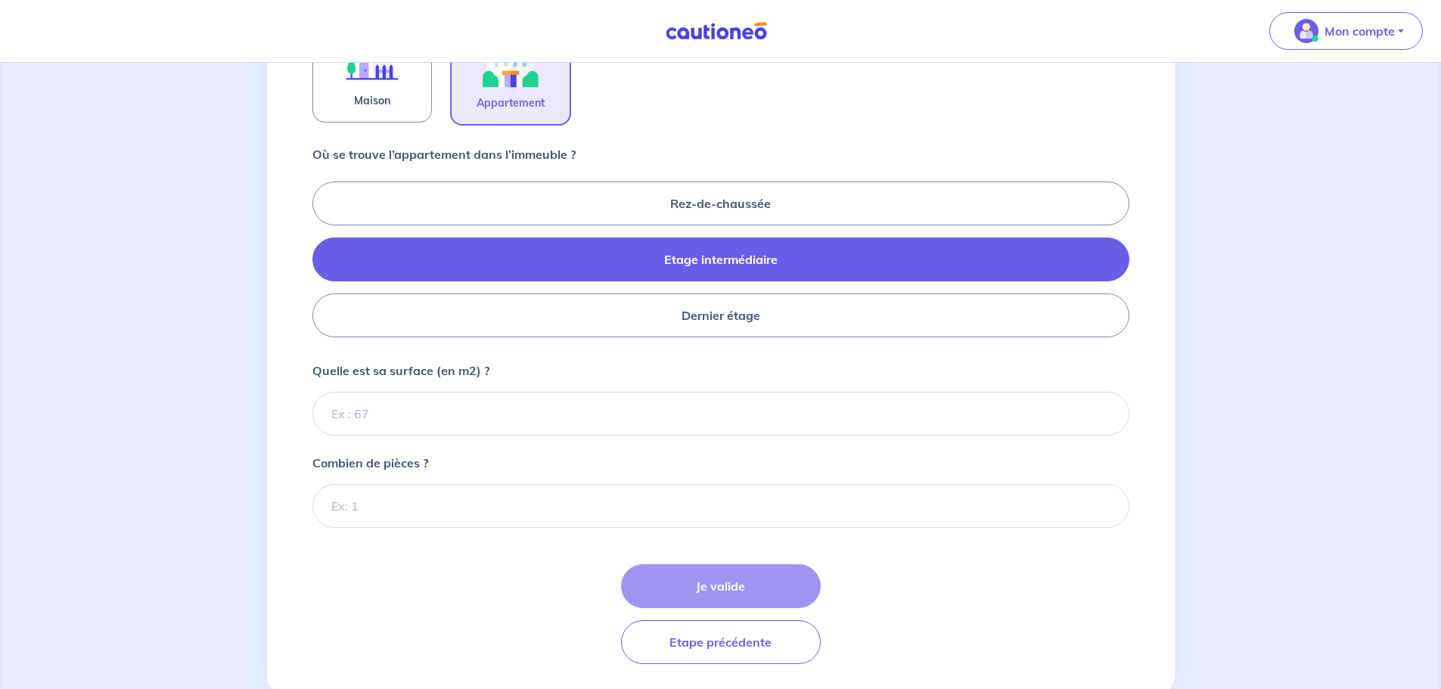
scroll to position [582, 0]
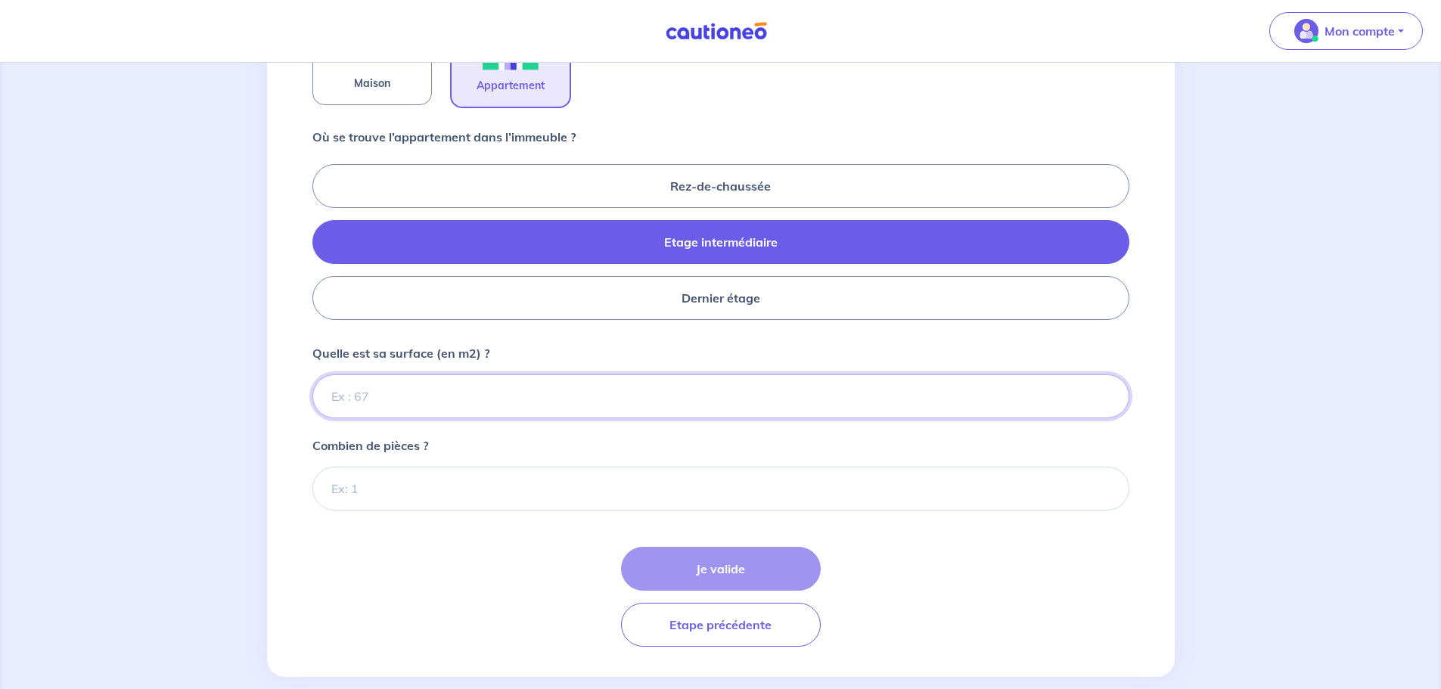
click at [407, 402] on input "Quelle est sa surface (en m2) ?" at bounding box center [721, 397] width 817 height 44
click at [431, 403] on input "Quelle est sa surface (en m2) ?" at bounding box center [721, 397] width 817 height 44
type input "67"
type input "67.96"
click at [380, 495] on input "Combien de pièces ?" at bounding box center [721, 489] width 817 height 44
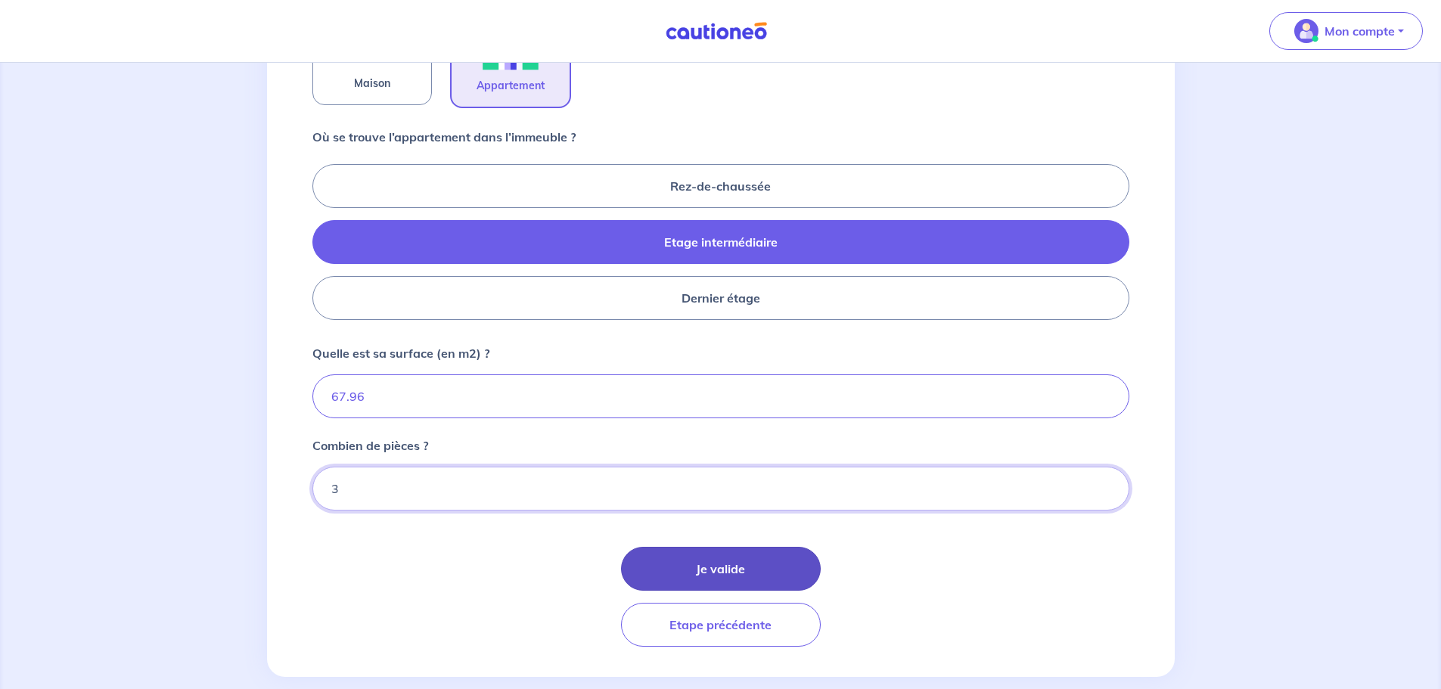
type input "3"
click at [728, 564] on button "Je valide" at bounding box center [721, 569] width 200 height 44
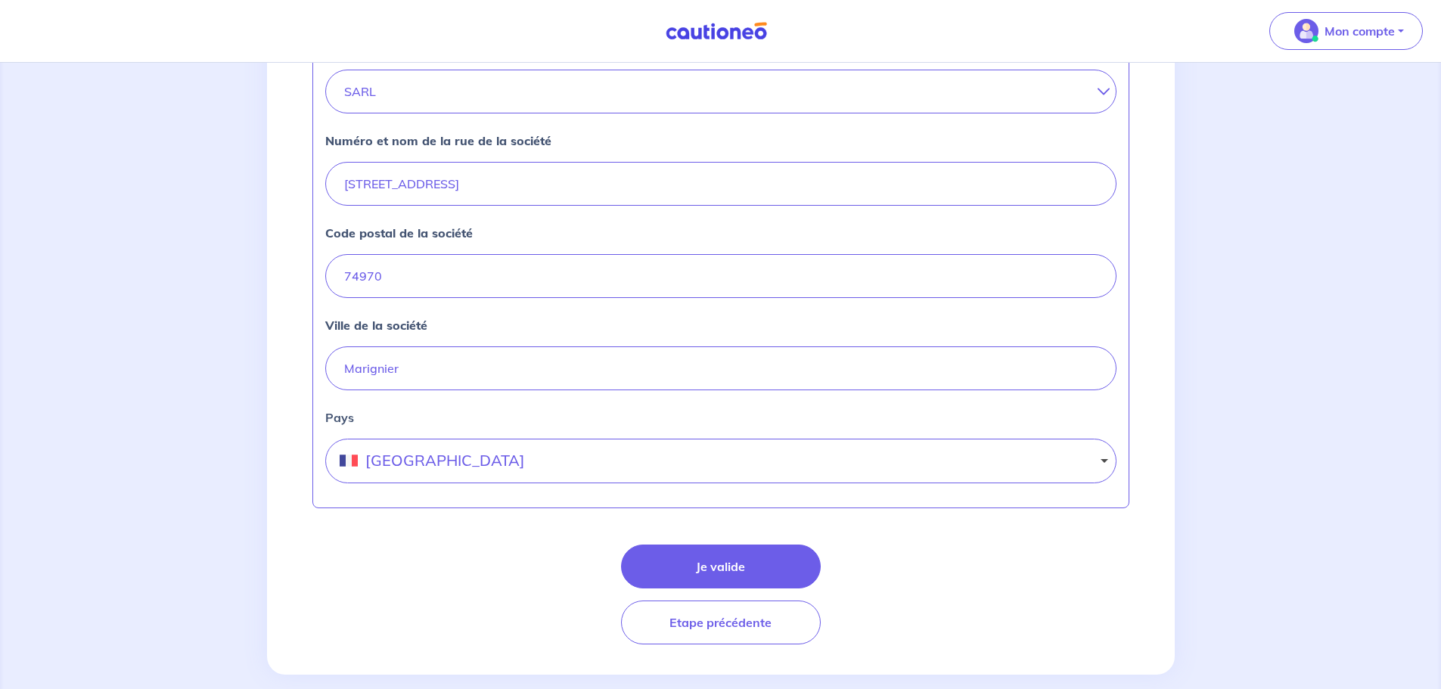
scroll to position [594, 0]
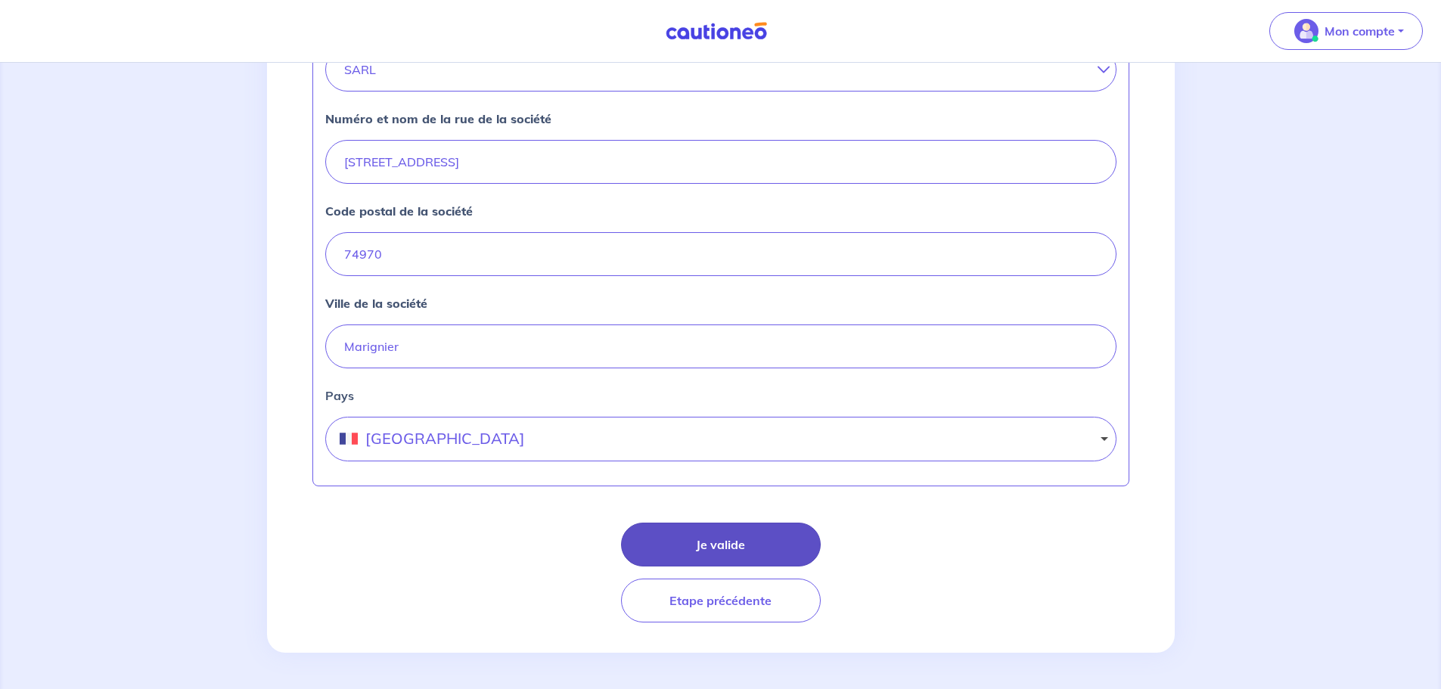
click at [722, 543] on button "Je valide" at bounding box center [721, 545] width 200 height 44
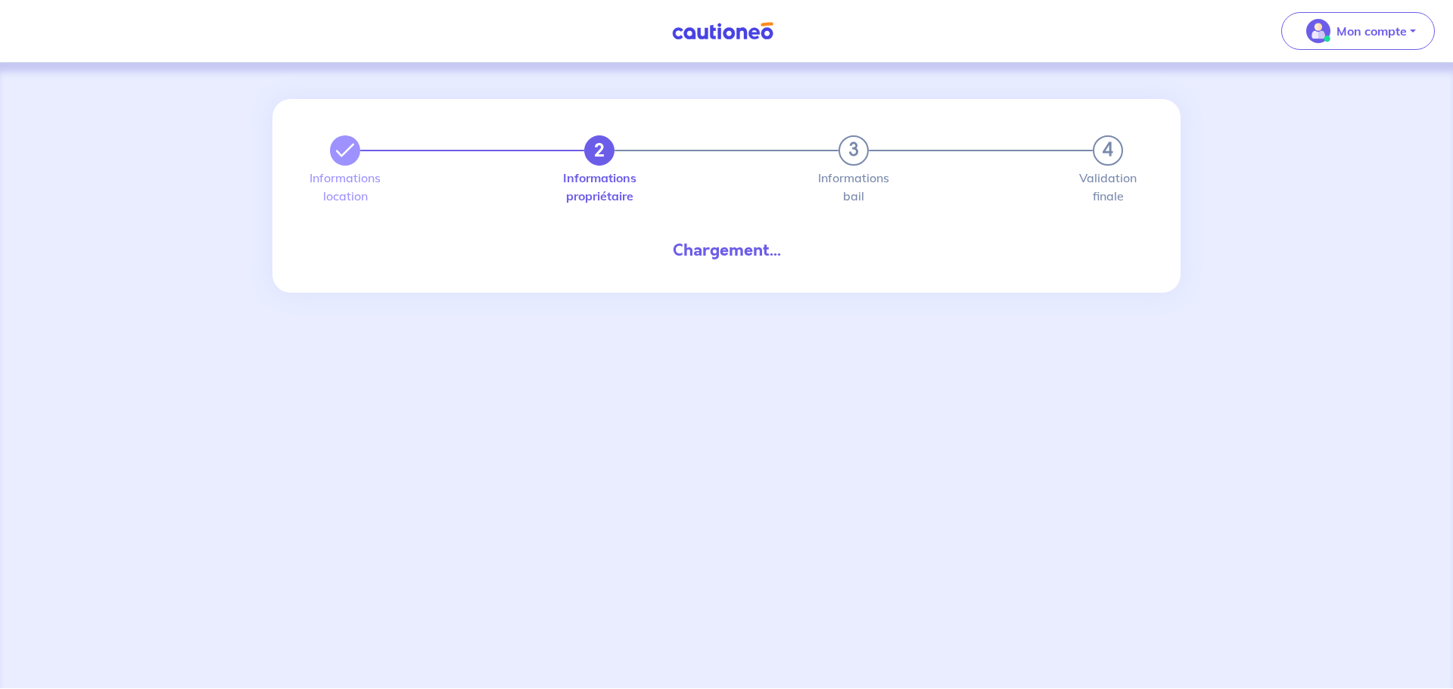
select select "FR"
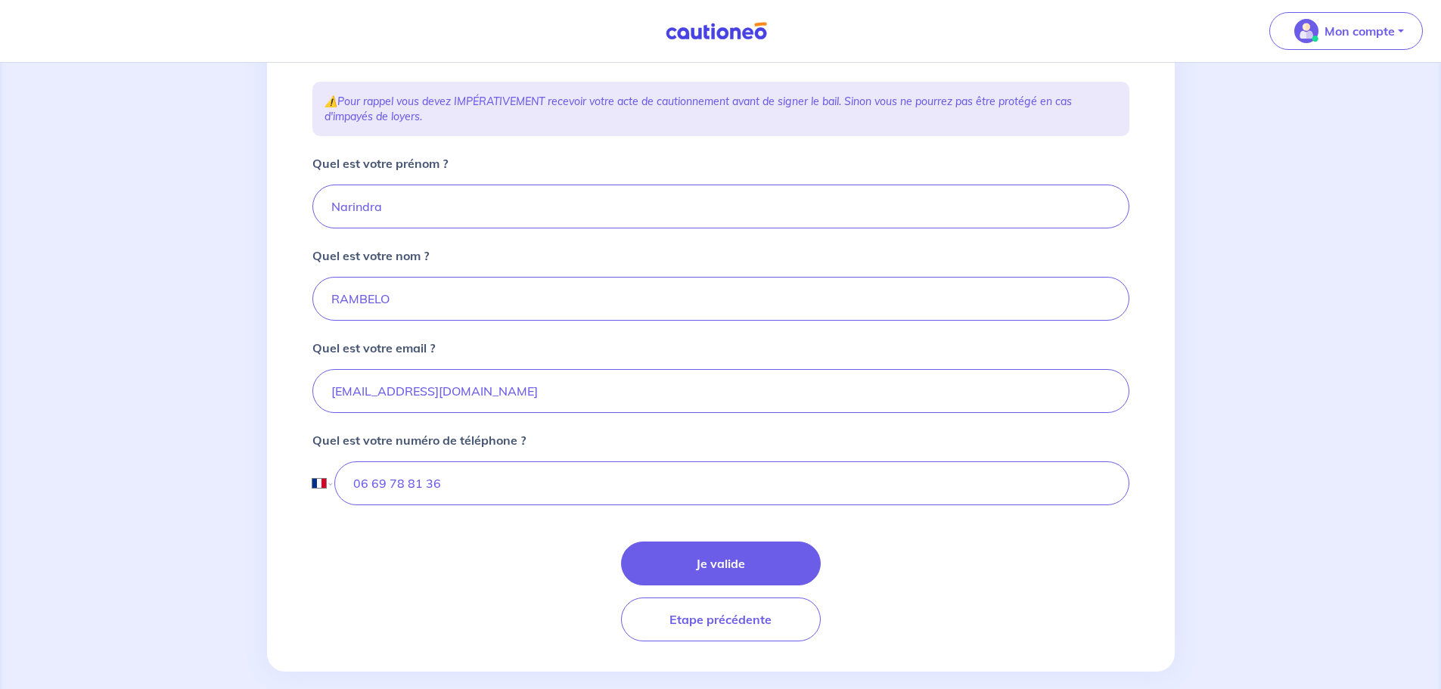
scroll to position [266, 0]
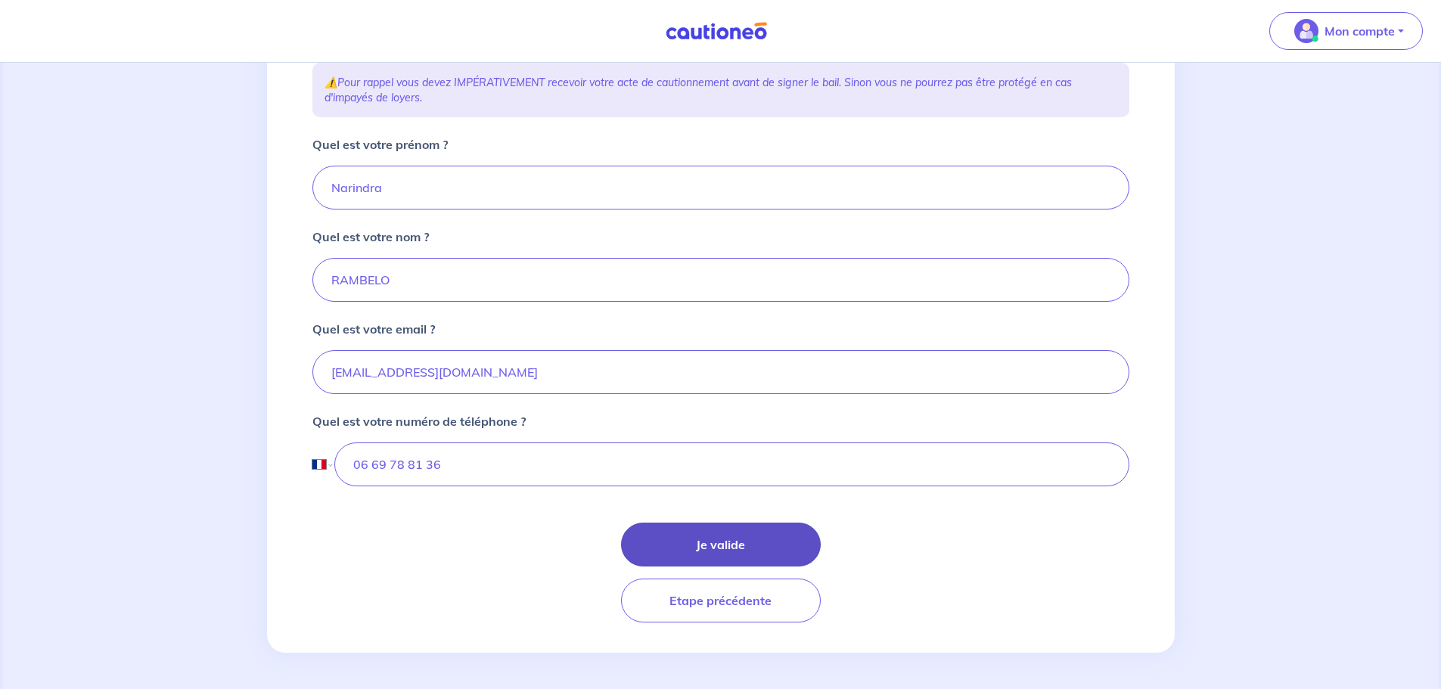
click at [730, 540] on button "Je valide" at bounding box center [721, 545] width 200 height 44
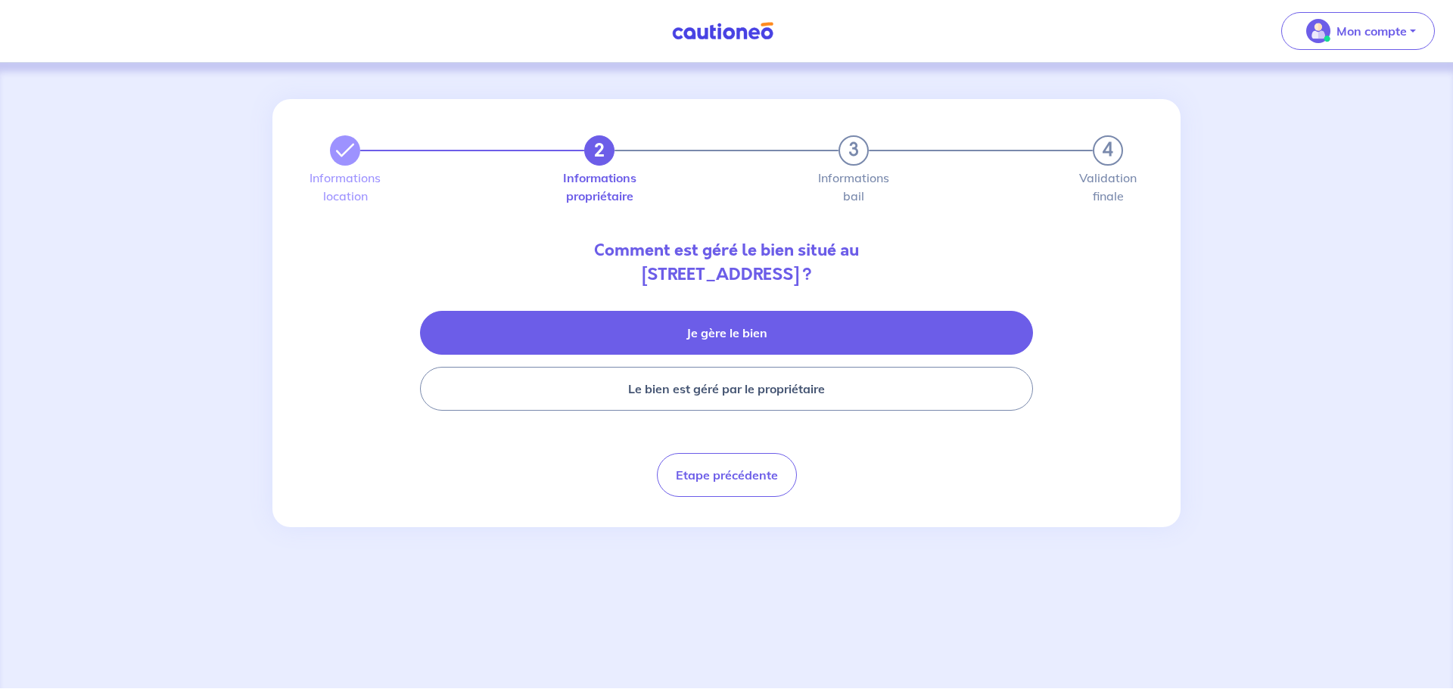
click at [730, 330] on button "Je gère le bien" at bounding box center [726, 333] width 613 height 44
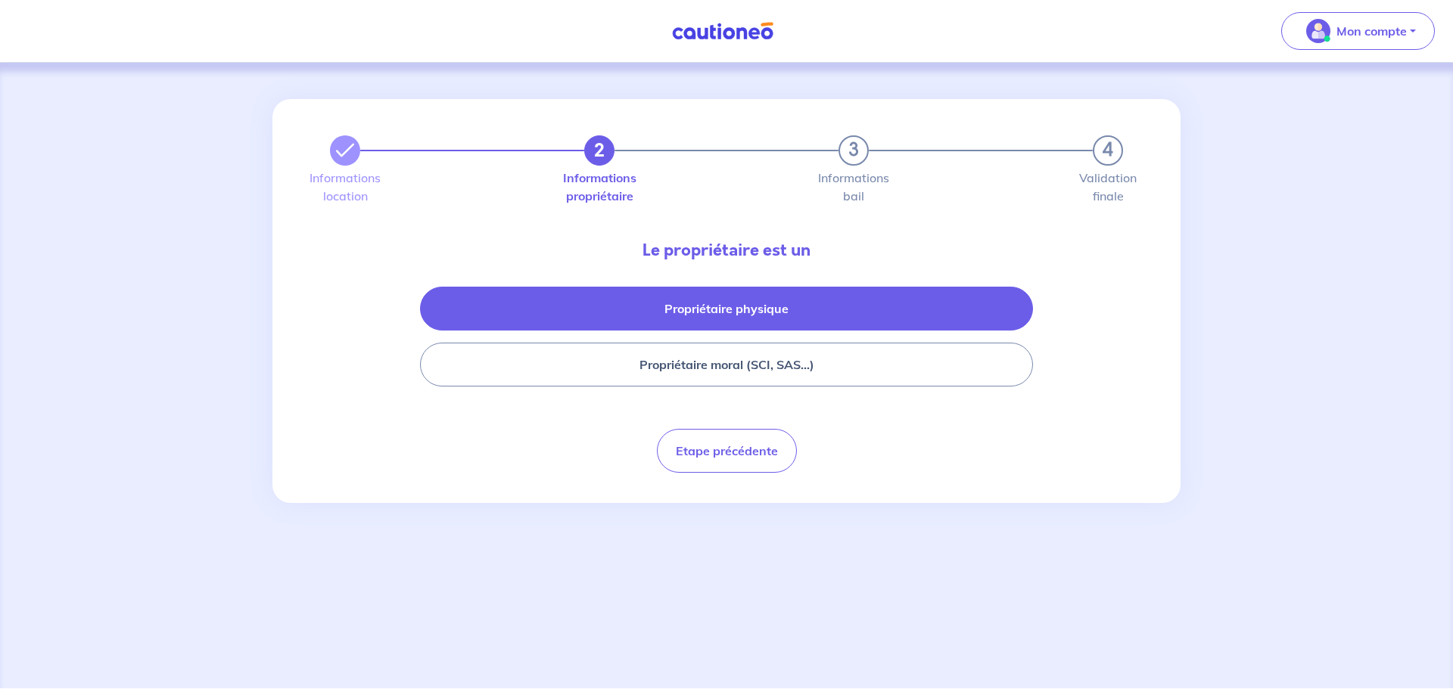
click at [757, 315] on button "Propriétaire physique" at bounding box center [726, 309] width 613 height 44
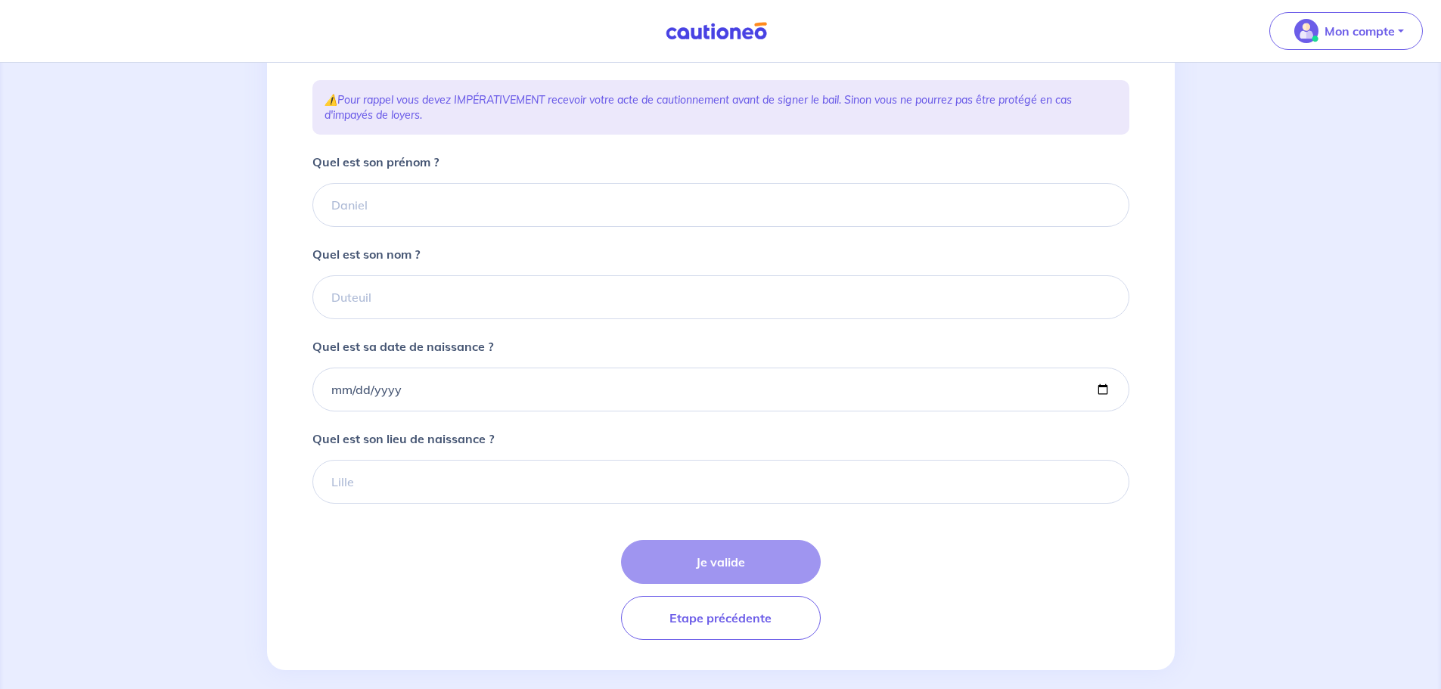
scroll to position [203, 0]
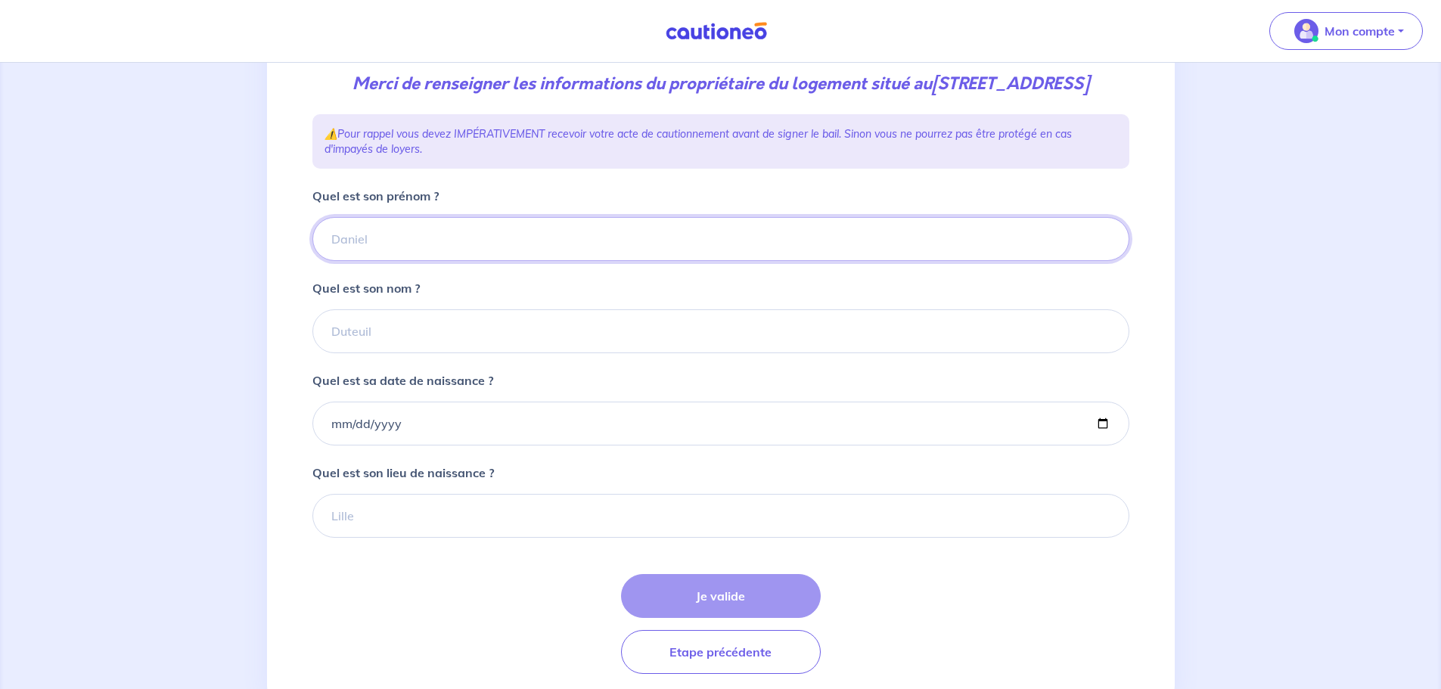
click at [390, 261] on input "Quel est son prénom ?" at bounding box center [721, 239] width 817 height 44
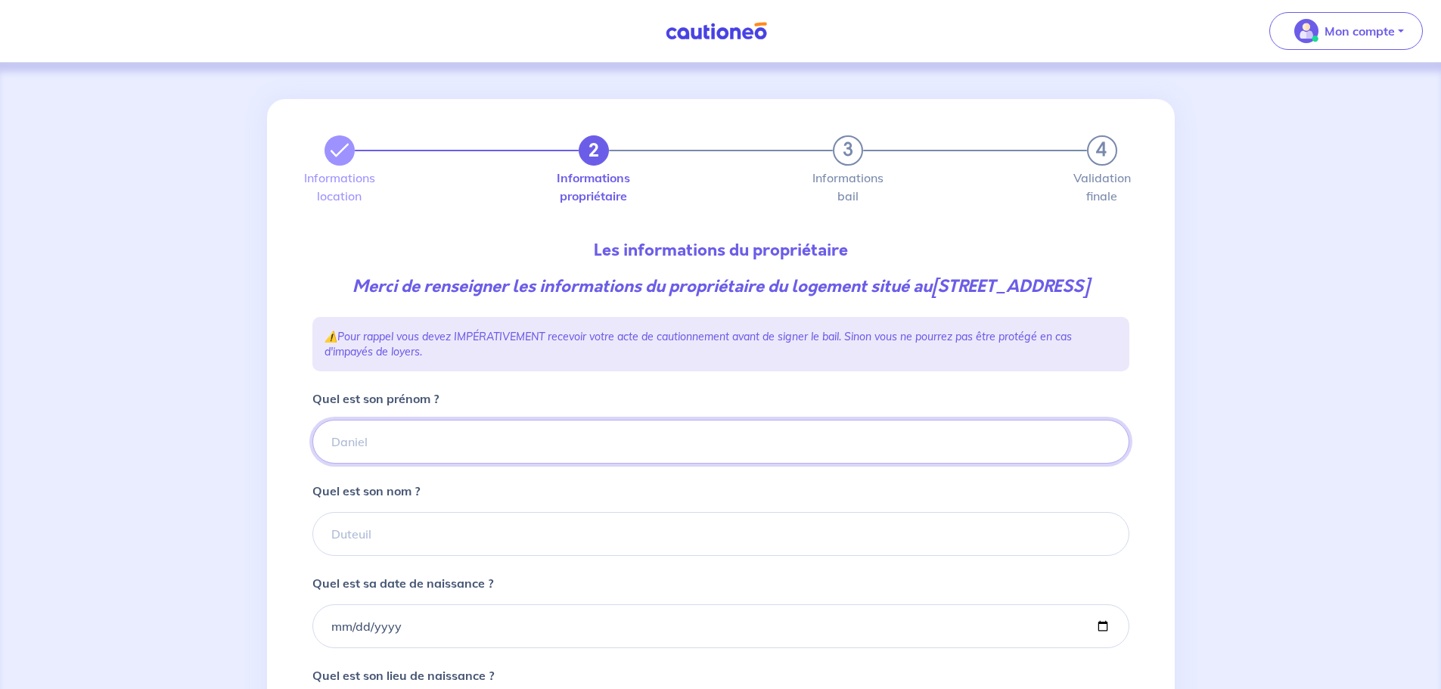
click at [394, 464] on input "Quel est son prénom ?" at bounding box center [721, 442] width 817 height 44
type input "Johanne"
click at [410, 543] on input "Quel est son nom ?" at bounding box center [721, 534] width 817 height 44
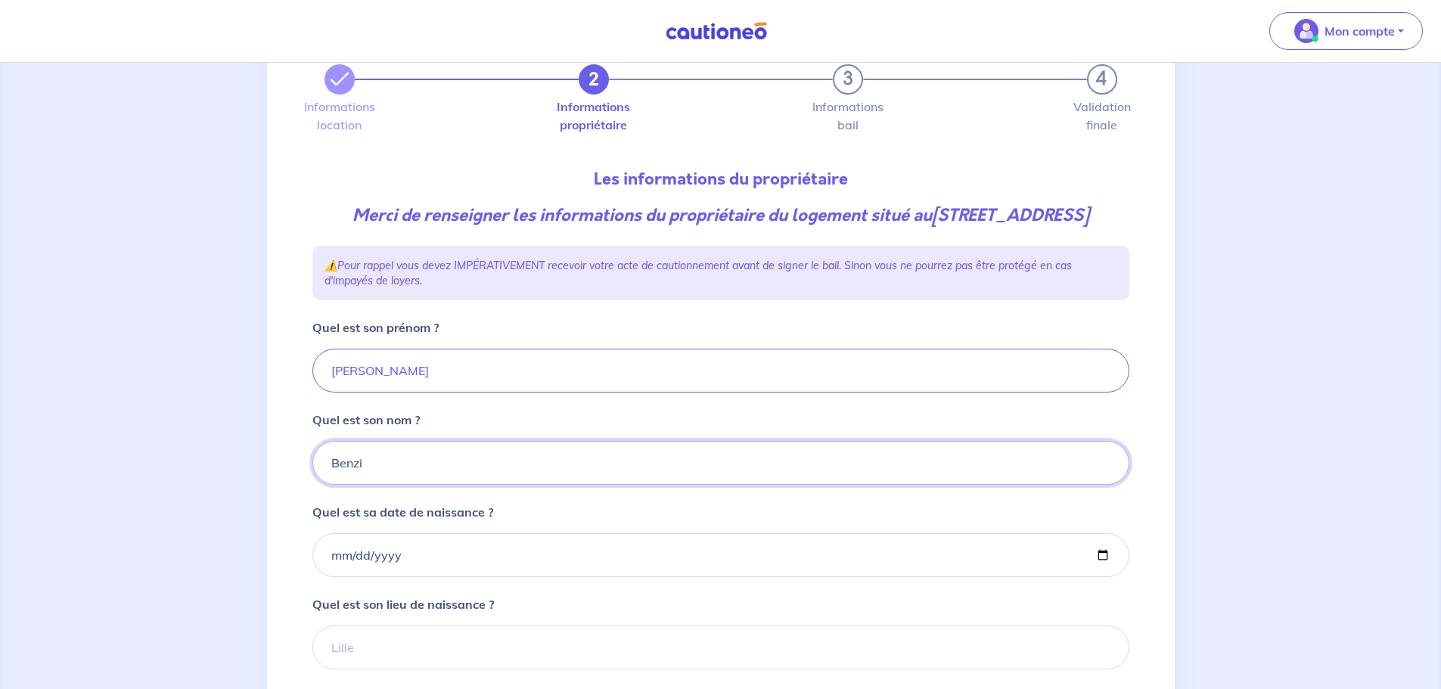
scroll to position [278, 0]
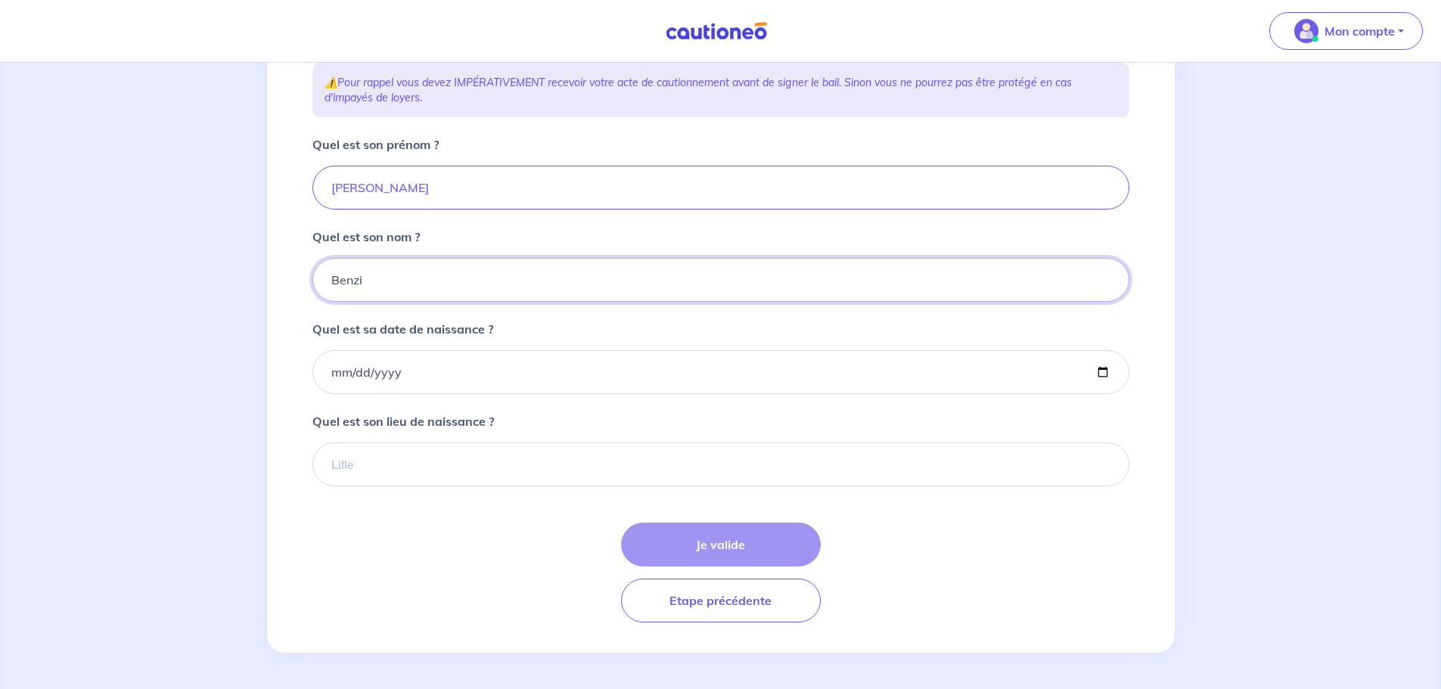
type input "Benzi"
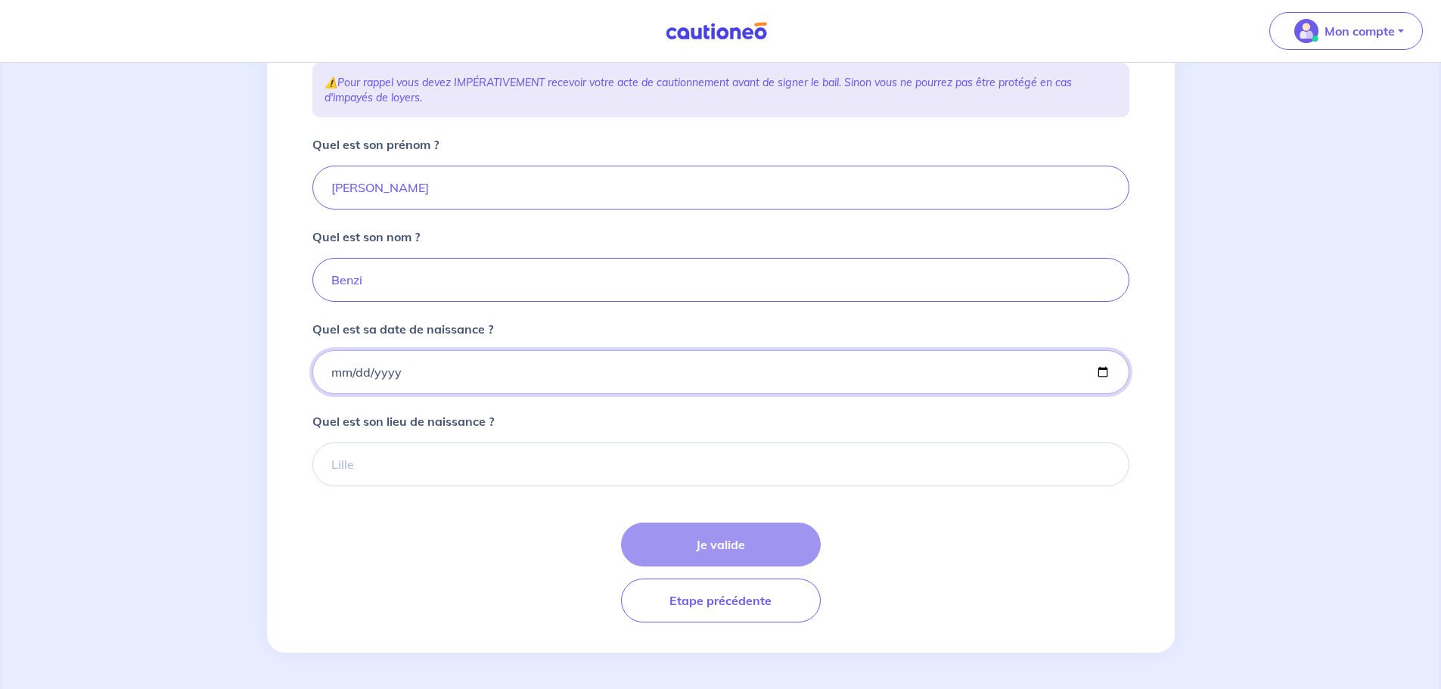
drag, startPoint x: 427, startPoint y: 380, endPoint x: 322, endPoint y: 379, distance: 105.2
click at [322, 379] on input "Quel est sa date de naissance ?" at bounding box center [721, 372] width 817 height 44
type input "1986-08-20"
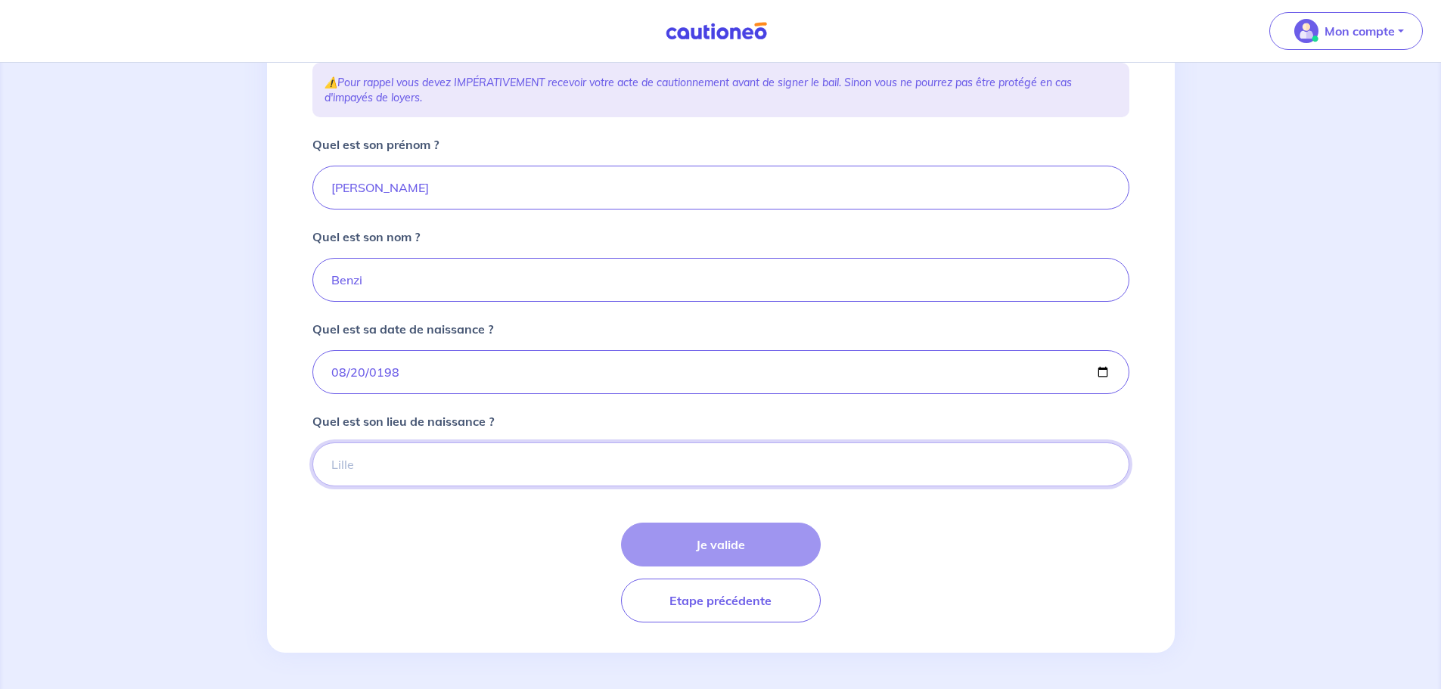
click at [416, 452] on input "Quel est son lieu de naissance ?" at bounding box center [721, 465] width 817 height 44
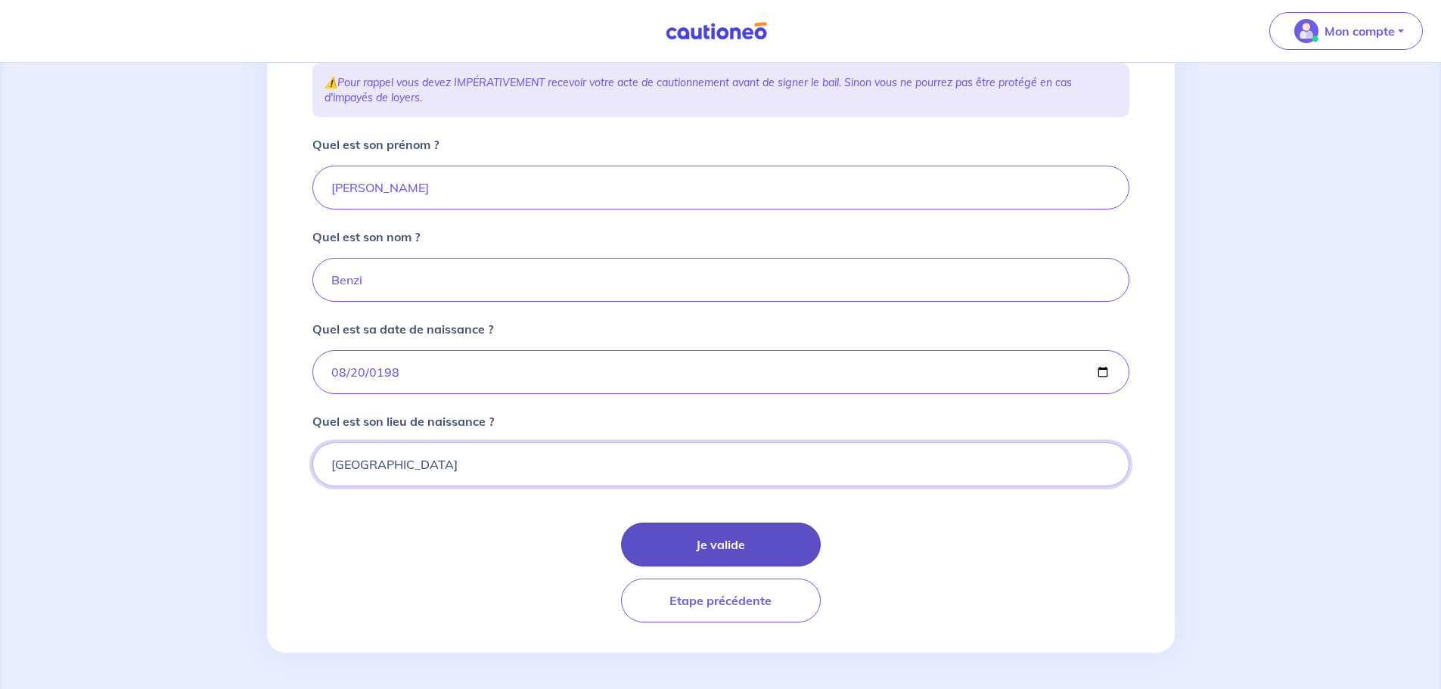
type input "CHAMBÉRY"
click at [707, 546] on button "Je valide" at bounding box center [721, 545] width 200 height 44
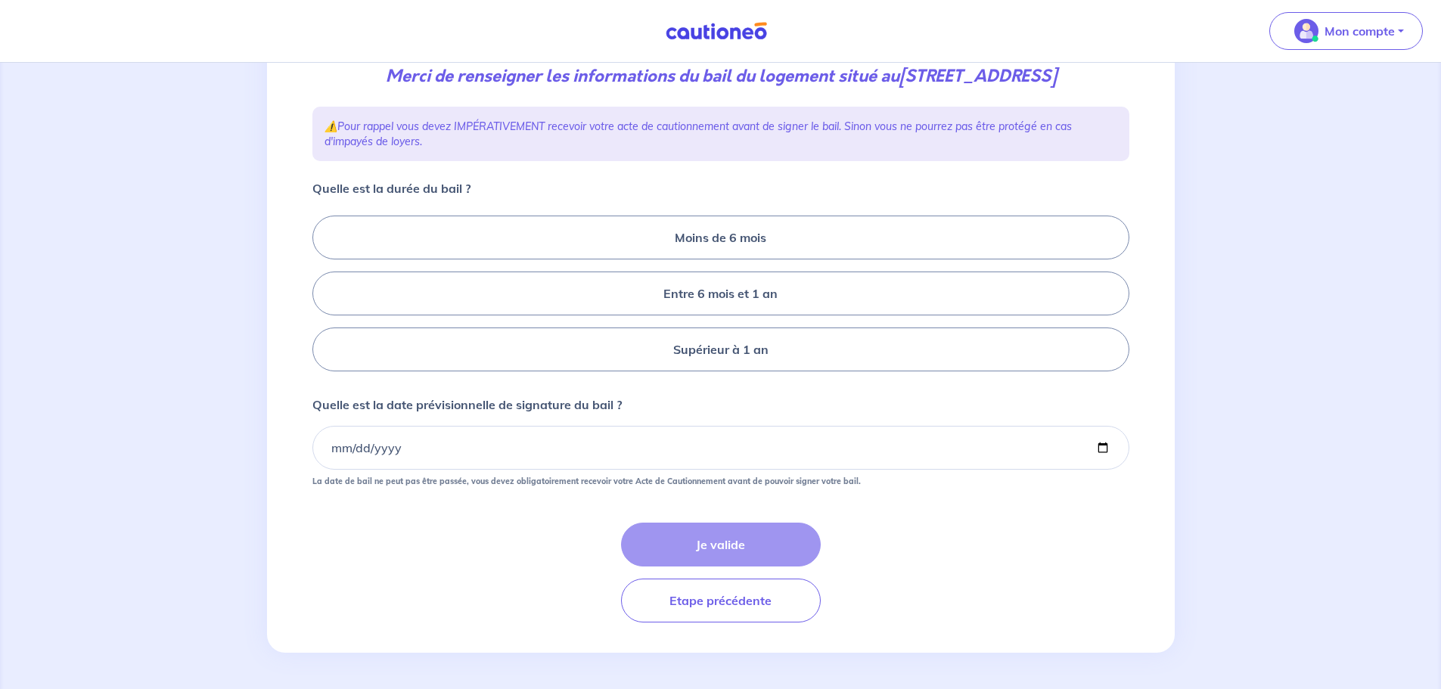
scroll to position [227, 0]
click at [711, 298] on label "Entre 6 mois et 1 an" at bounding box center [721, 294] width 817 height 44
click at [322, 298] on input "Entre 6 mois et 1 an" at bounding box center [318, 294] width 10 height 10
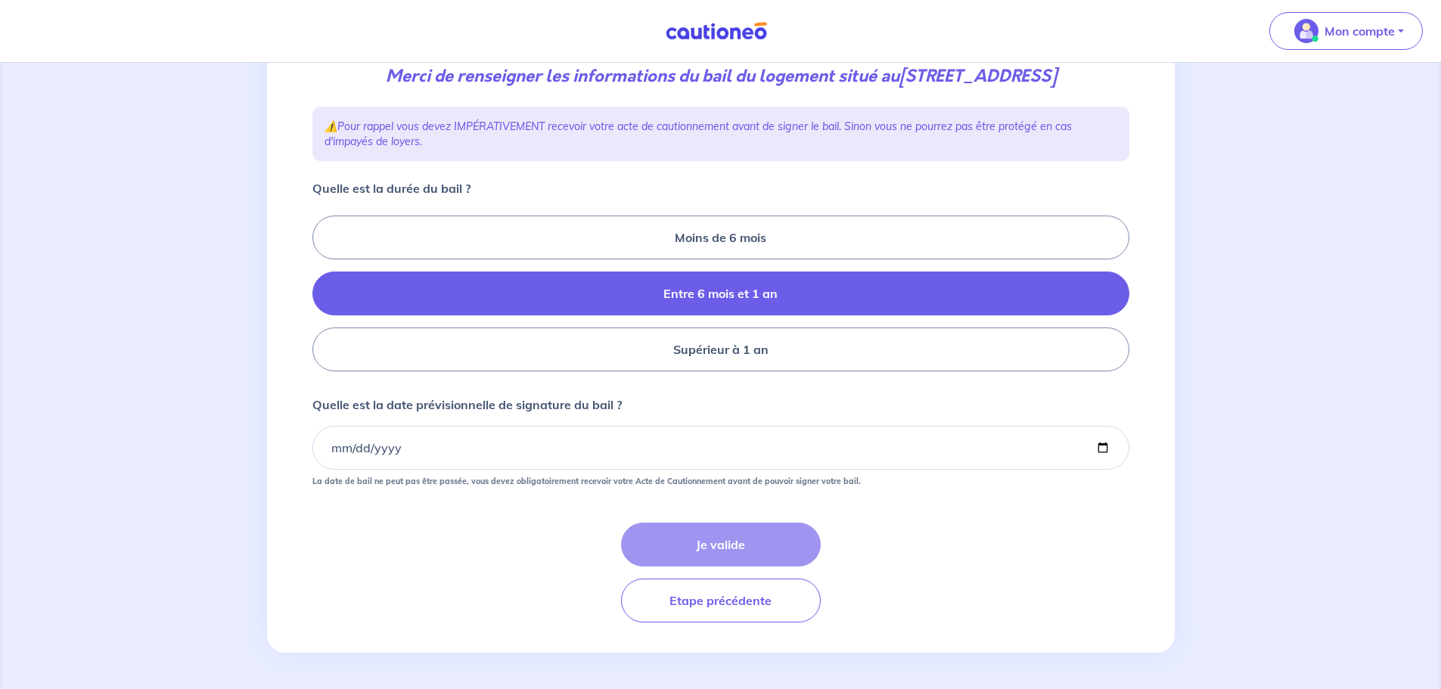
radio input "true"
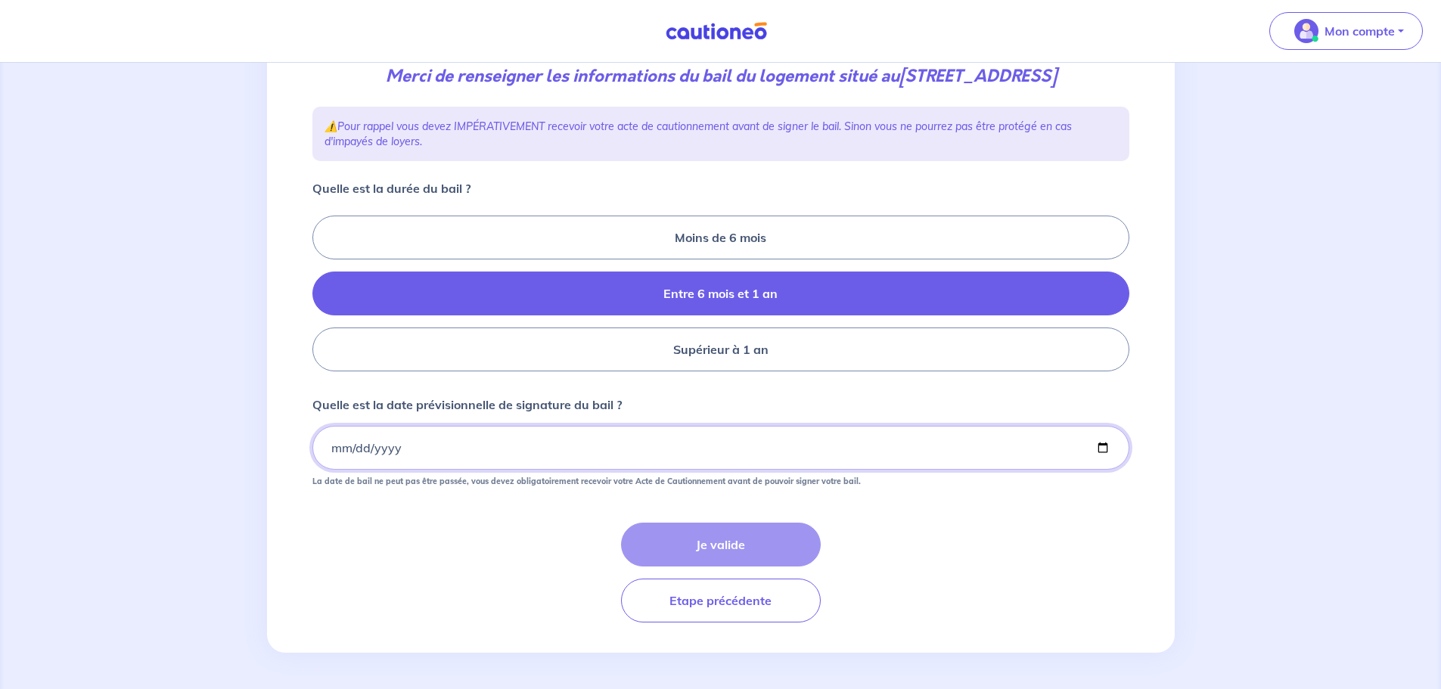
click at [406, 463] on input "Quelle est la date prévisionnelle de signature du bail ?" at bounding box center [721, 448] width 817 height 44
click at [345, 457] on input "2025-10-15" at bounding box center [721, 448] width 817 height 44
click at [344, 456] on input "2025-10-15" at bounding box center [721, 448] width 817 height 44
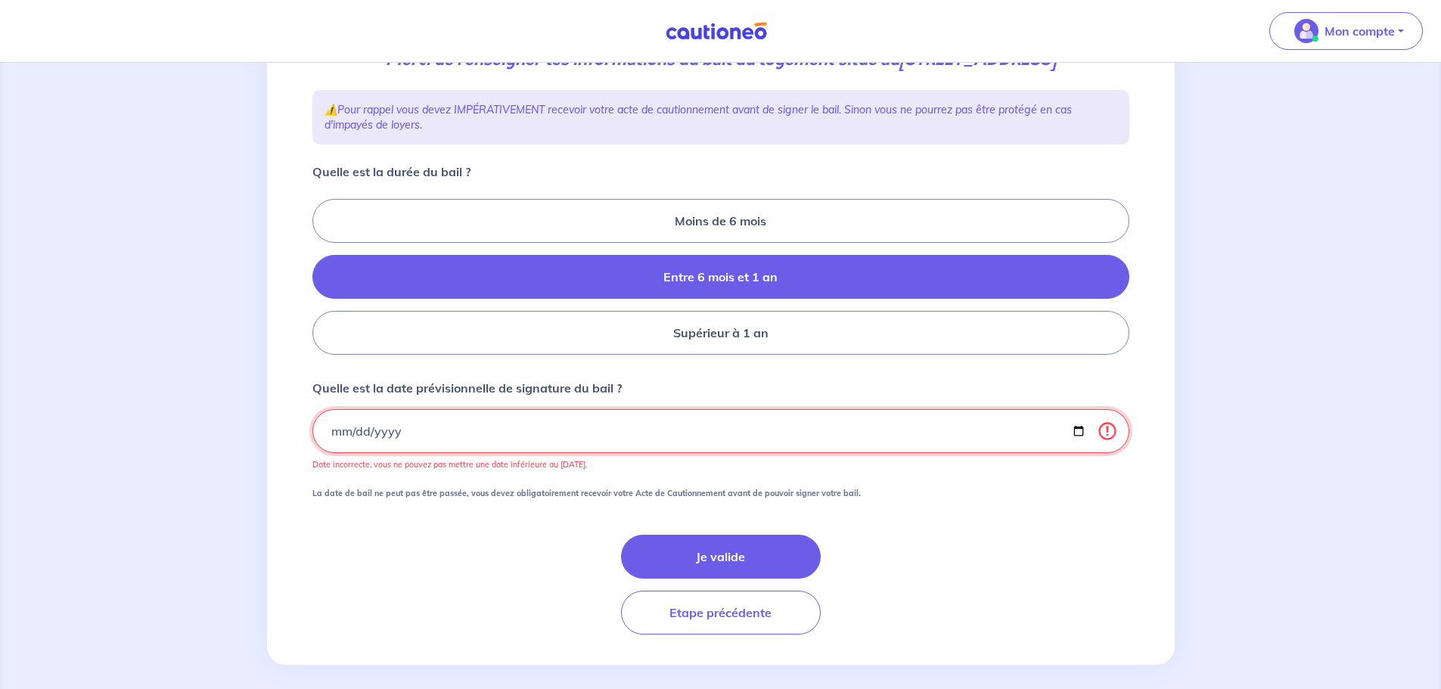
type input "2025-10-13"
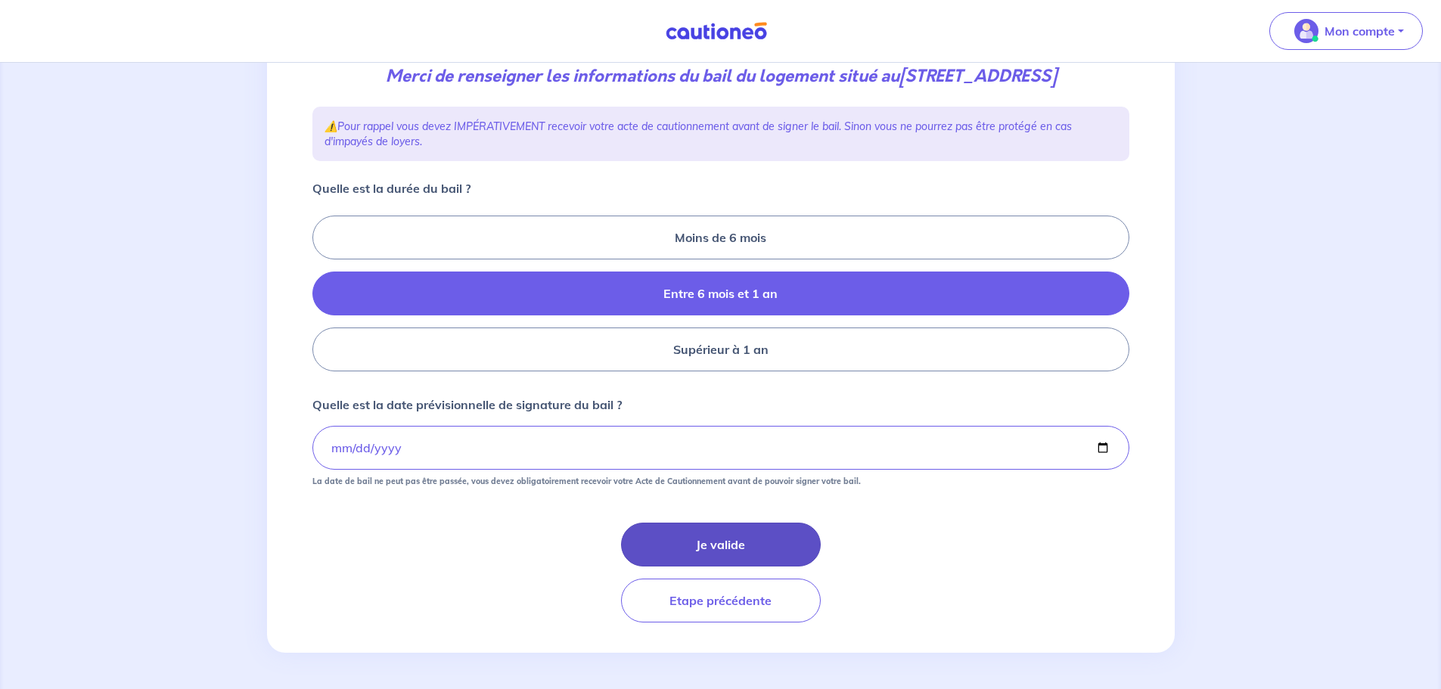
click at [688, 546] on button "Je valide" at bounding box center [721, 545] width 200 height 44
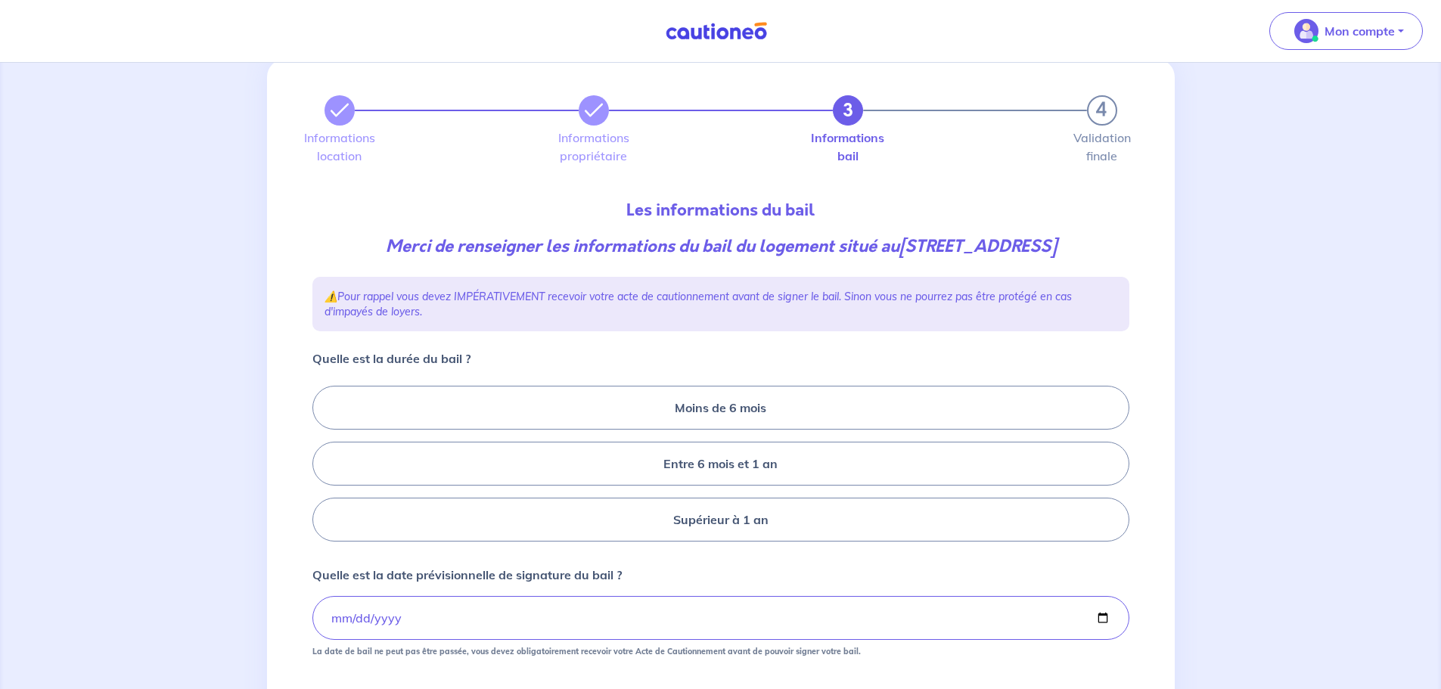
scroll to position [76, 0]
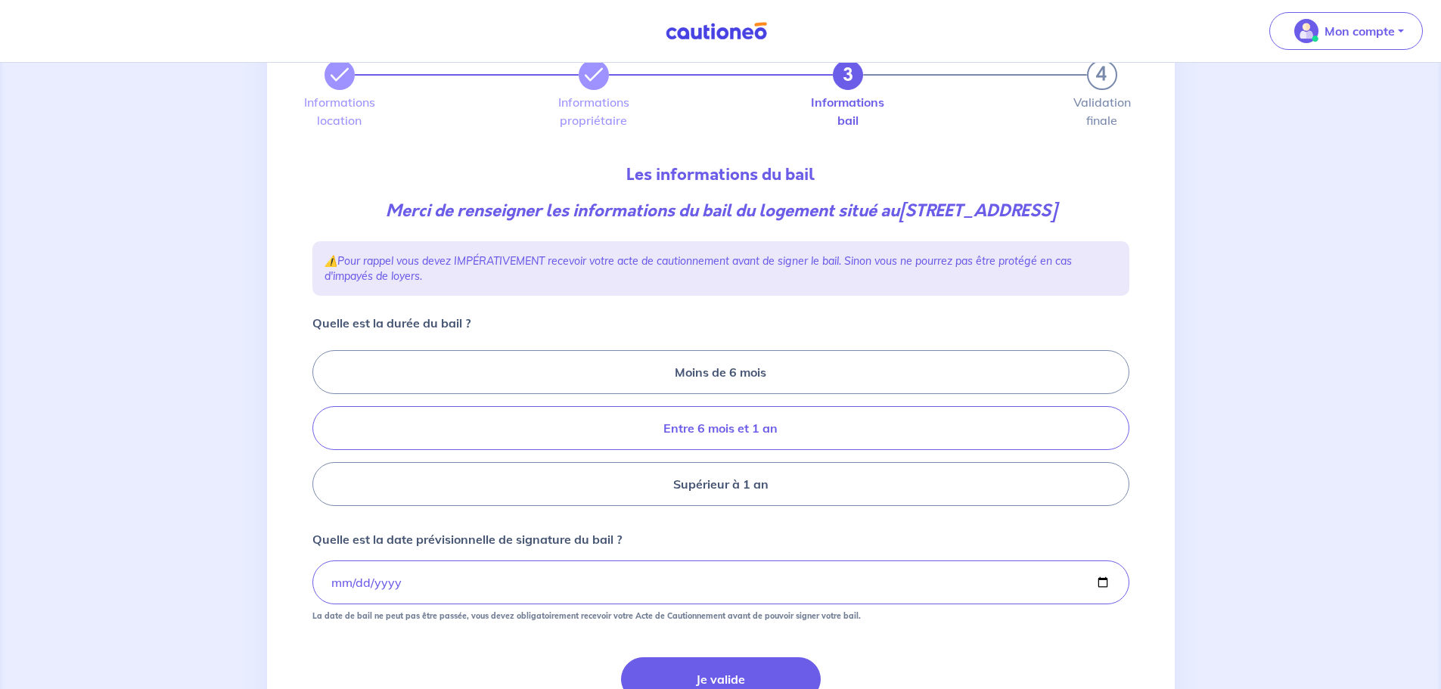
click at [738, 450] on label "Entre 6 mois et 1 an" at bounding box center [721, 428] width 817 height 44
click at [322, 434] on input "Entre 6 mois et 1 an" at bounding box center [318, 429] width 10 height 10
radio input "true"
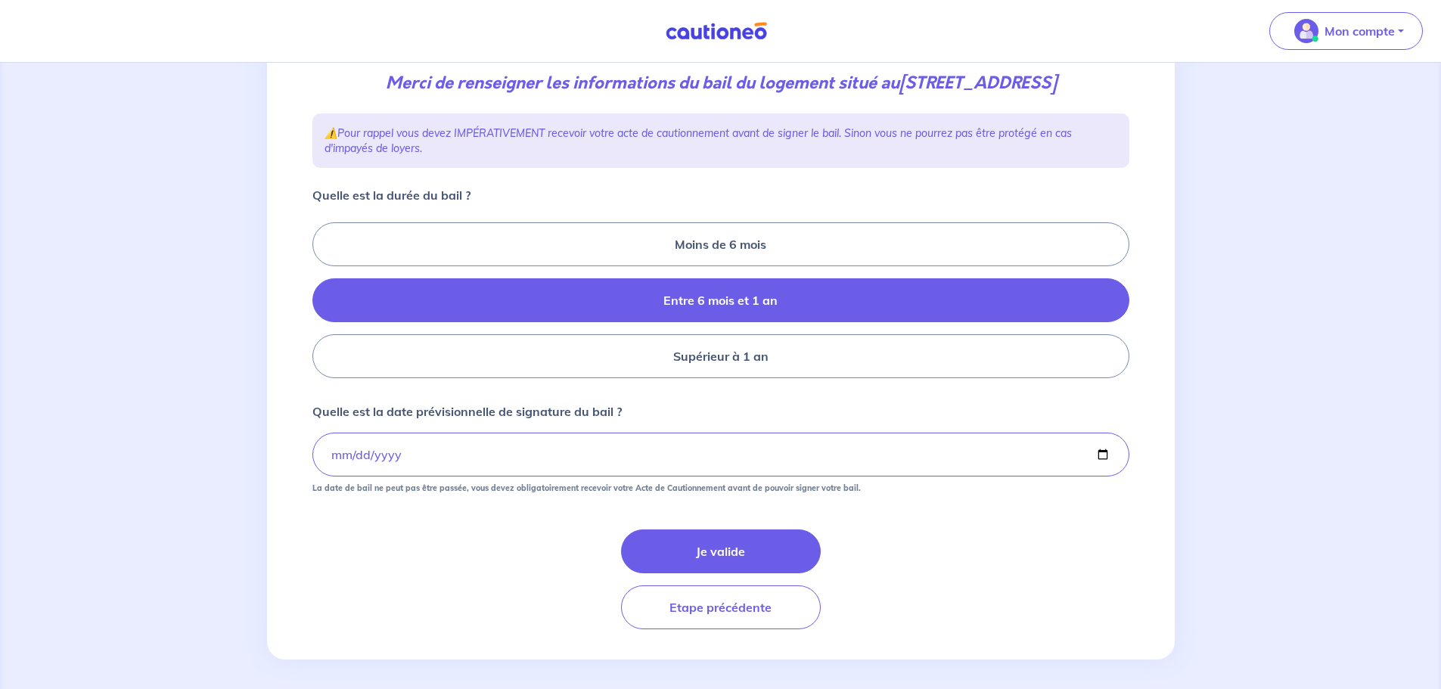
scroll to position [227, 0]
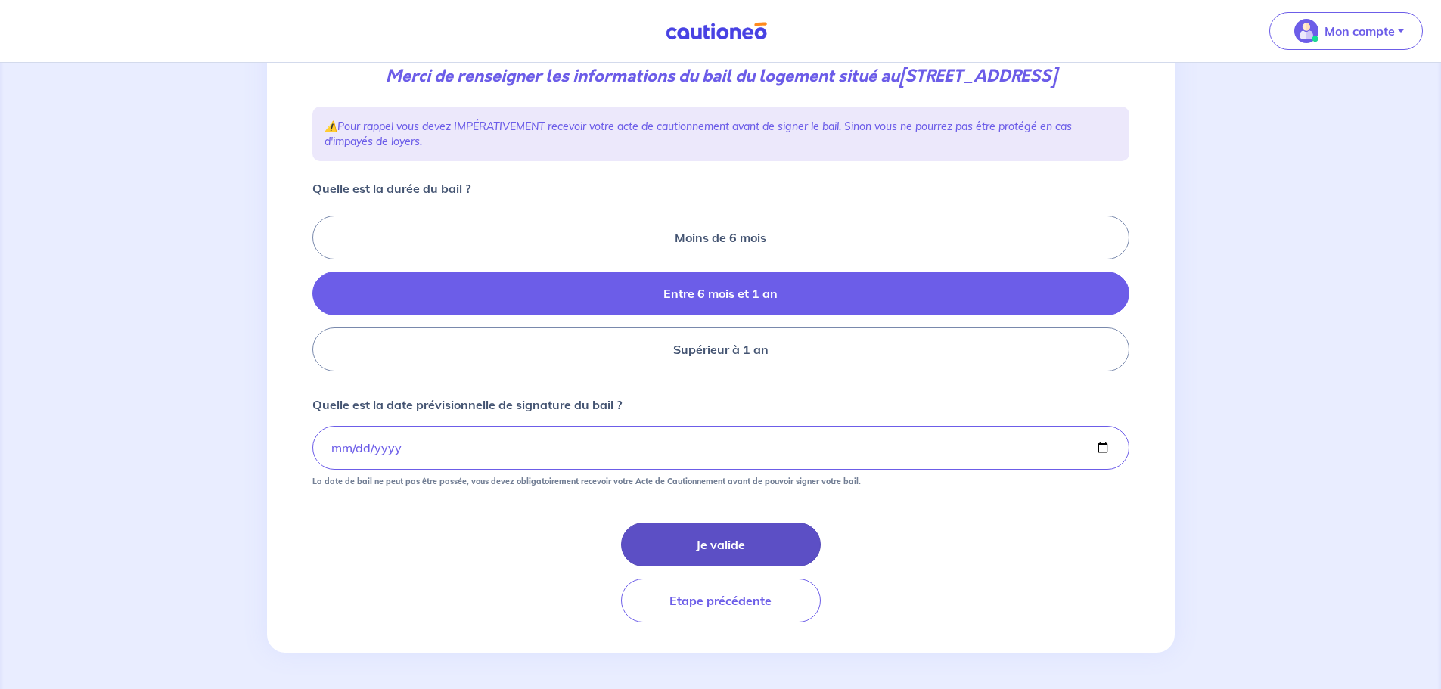
click at [712, 555] on button "Je valide" at bounding box center [721, 545] width 200 height 44
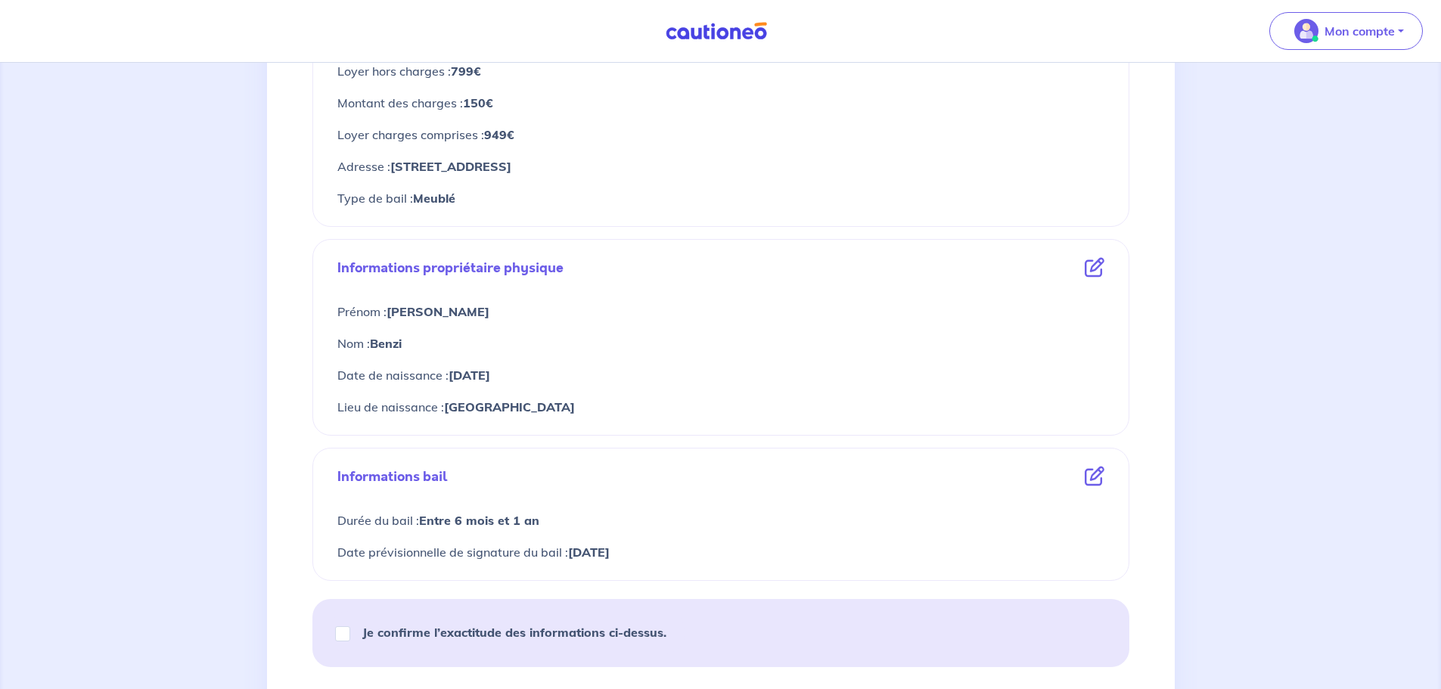
scroll to position [454, 0]
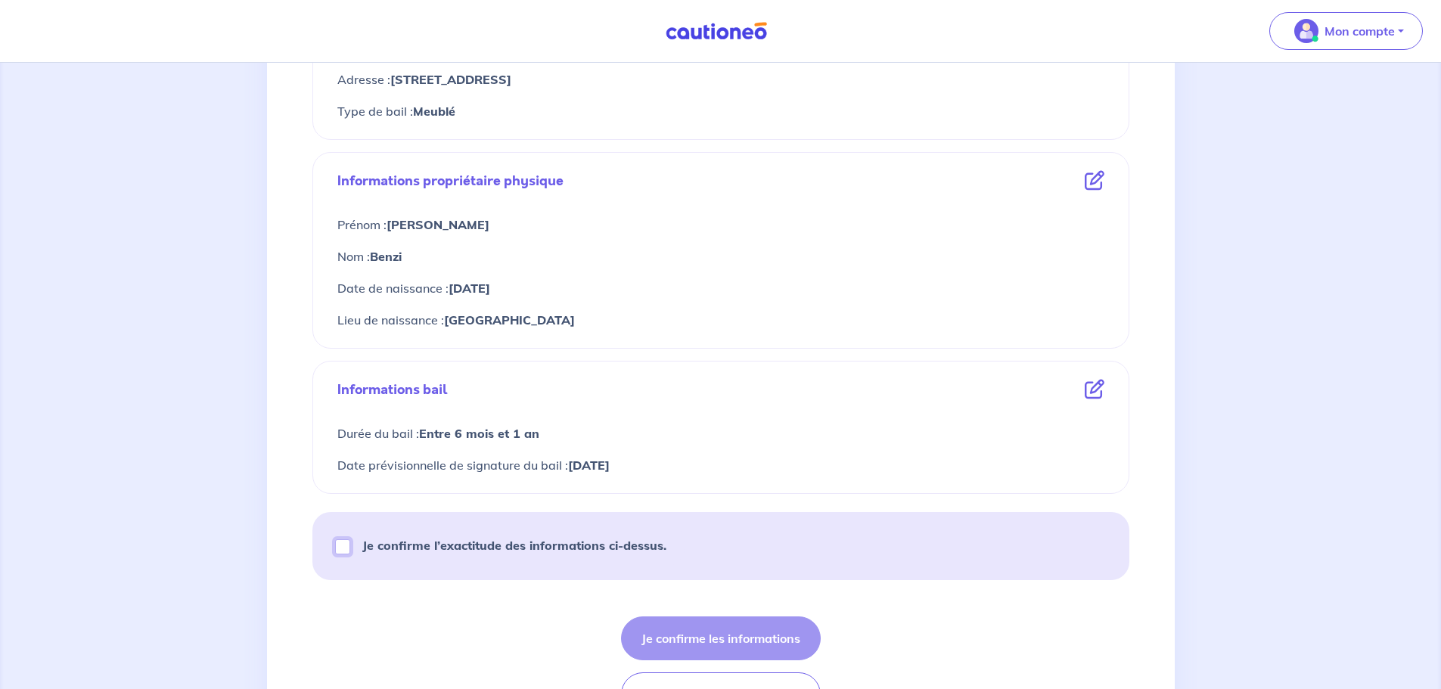
click at [347, 551] on input "Je confirme l’exactitude des informations ci-dessus." at bounding box center [342, 547] width 15 height 15
checkbox input "true"
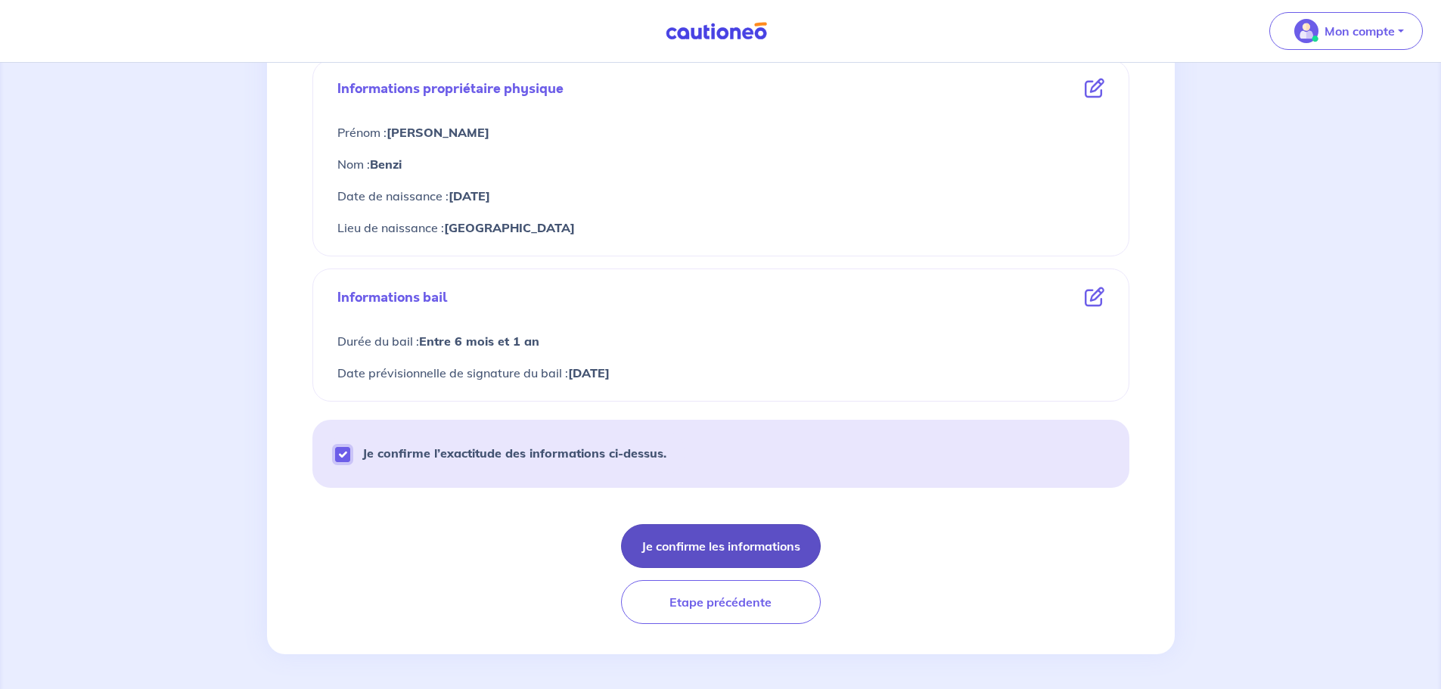
scroll to position [548, 0]
click at [703, 537] on button "Je confirme les informations" at bounding box center [721, 545] width 200 height 44
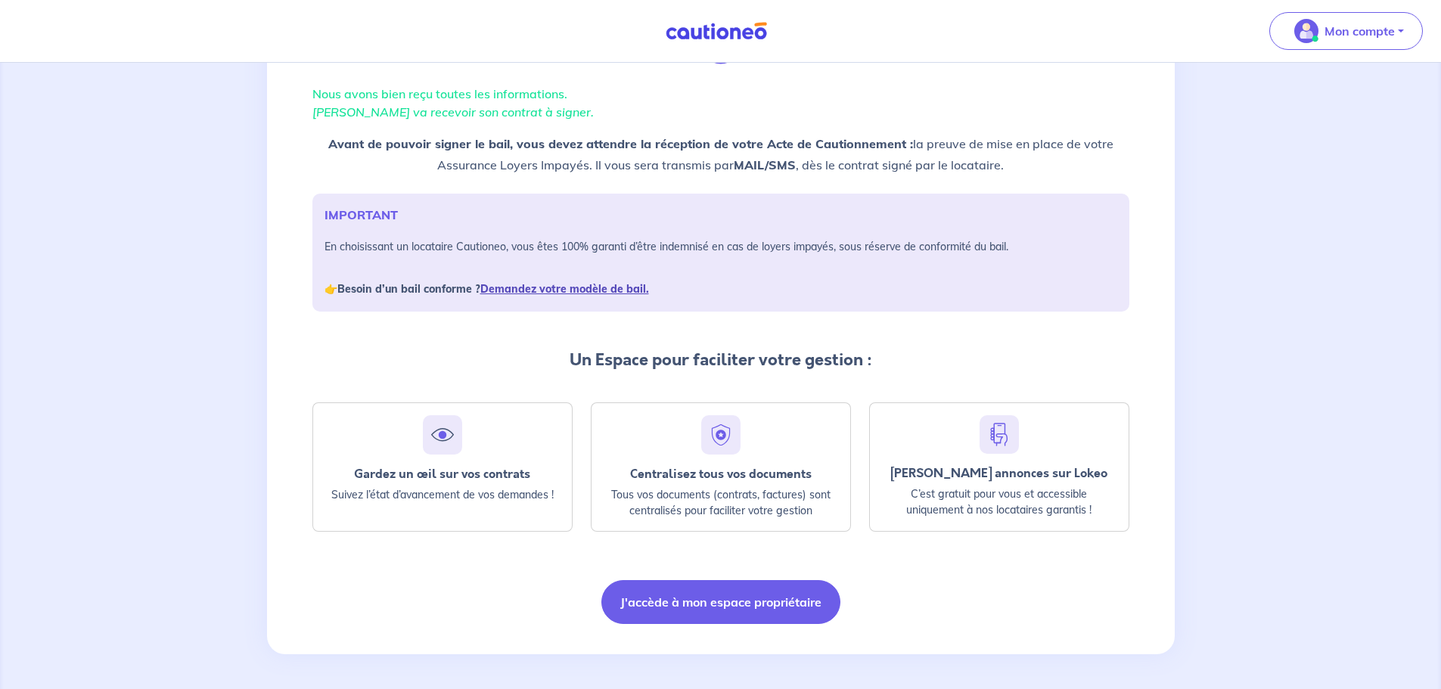
scroll to position [98, 0]
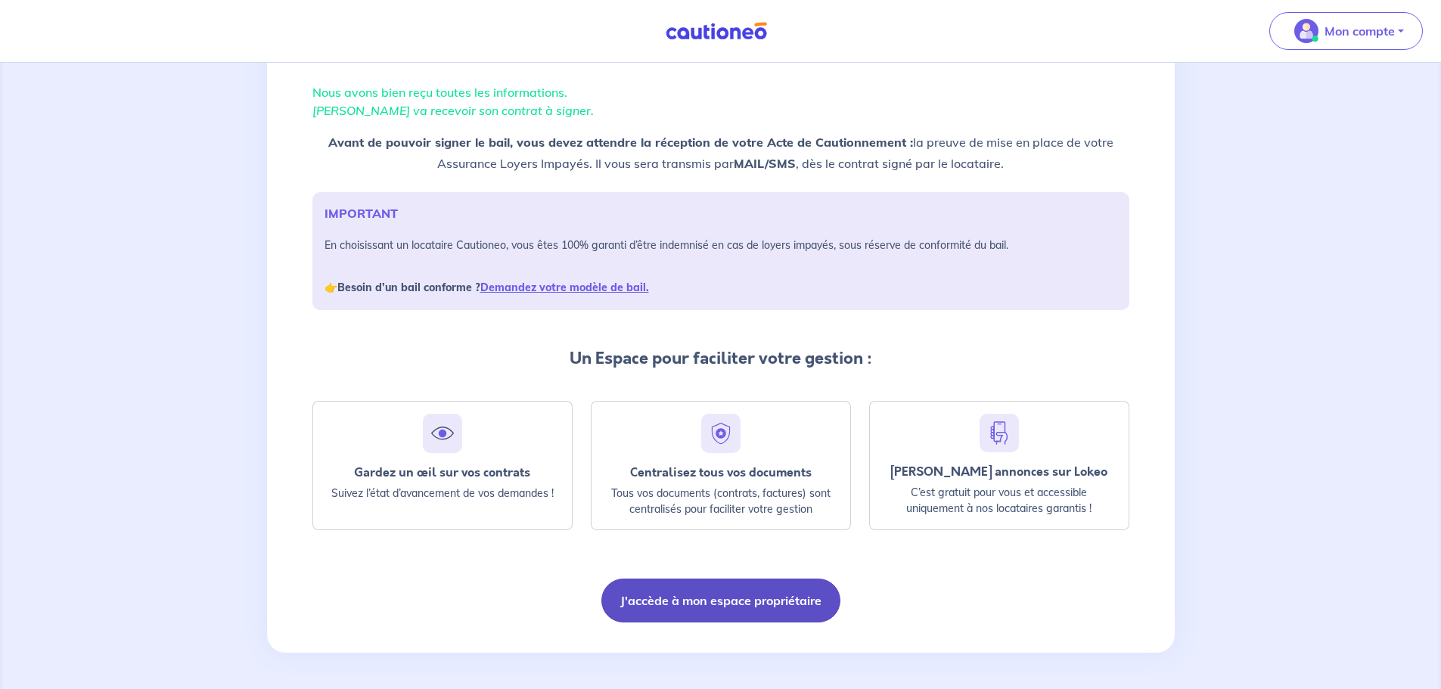
click at [743, 605] on button "J'accède à mon espace propriétaire" at bounding box center [721, 601] width 239 height 44
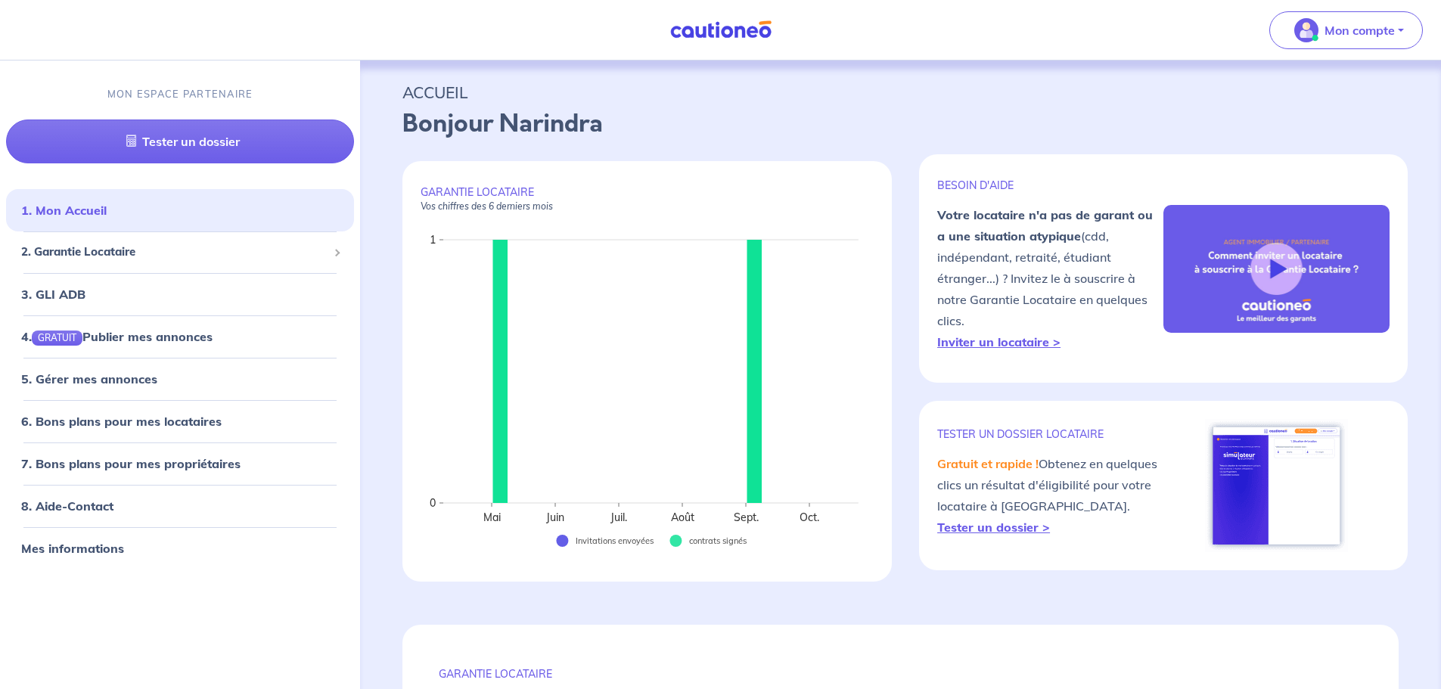
click at [721, 30] on img at bounding box center [720, 29] width 113 height 19
